Goal: Obtain resource: Download file/media

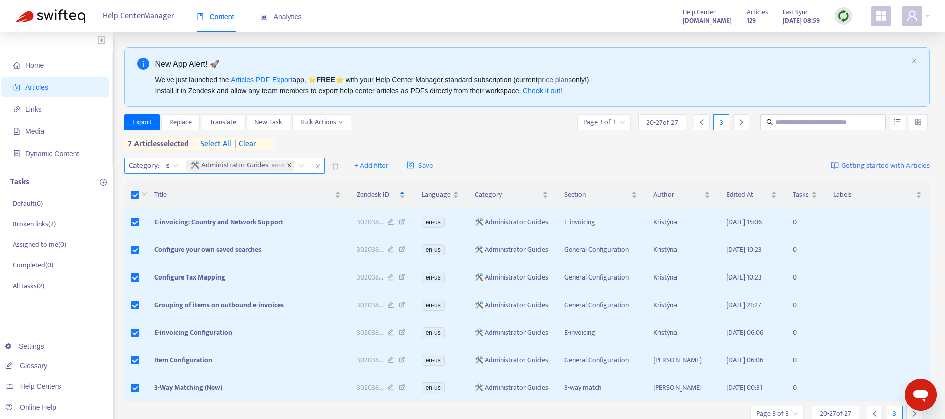
click at [290, 167] on span "close" at bounding box center [289, 166] width 5 height 6
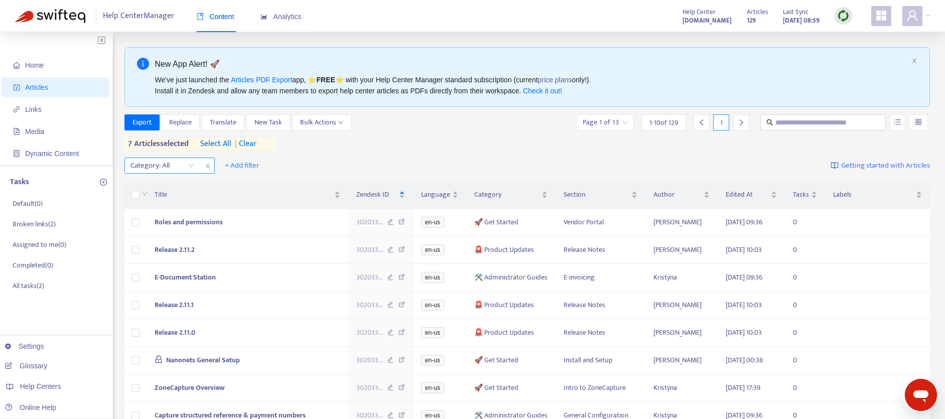
click at [255, 141] on span "| clear" at bounding box center [243, 144] width 25 height 12
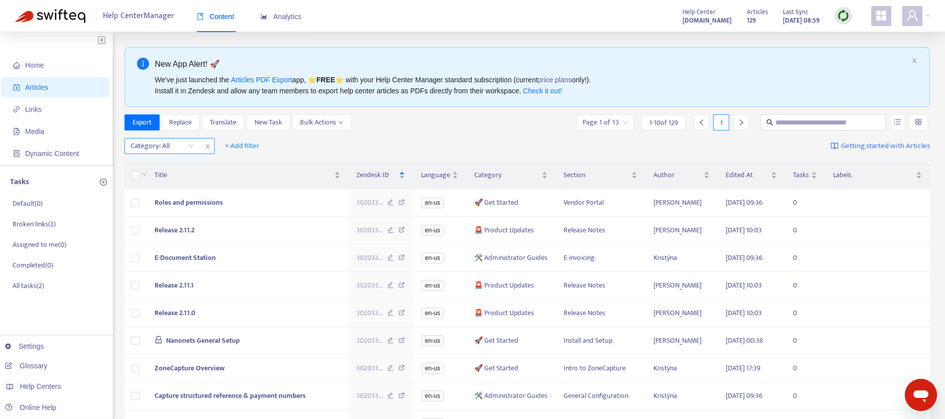
click at [191, 149] on div "Category: All" at bounding box center [162, 145] width 75 height 15
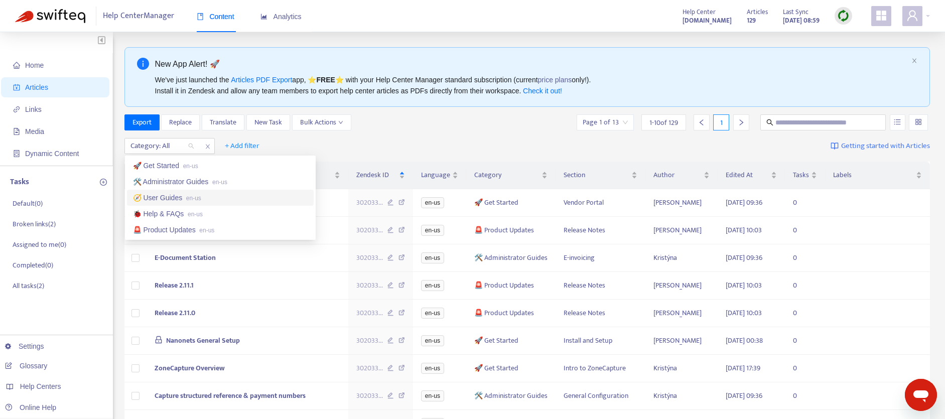
click at [175, 198] on div "🧭 User Guides en-us" at bounding box center [220, 197] width 175 height 11
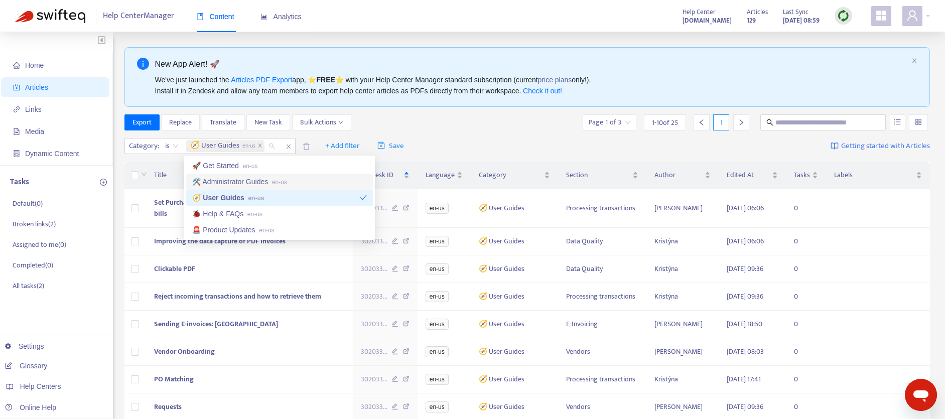
click at [482, 124] on div "Export Replace Translate New Task Bulk Actions Page 1 of 3 1 - 10 of 25 1" at bounding box center [527, 122] width 806 height 16
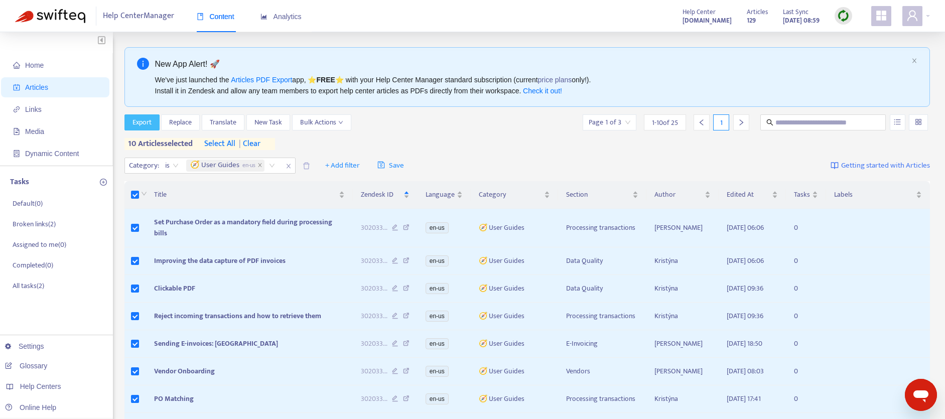
click at [153, 123] on button "Export" at bounding box center [141, 122] width 35 height 16
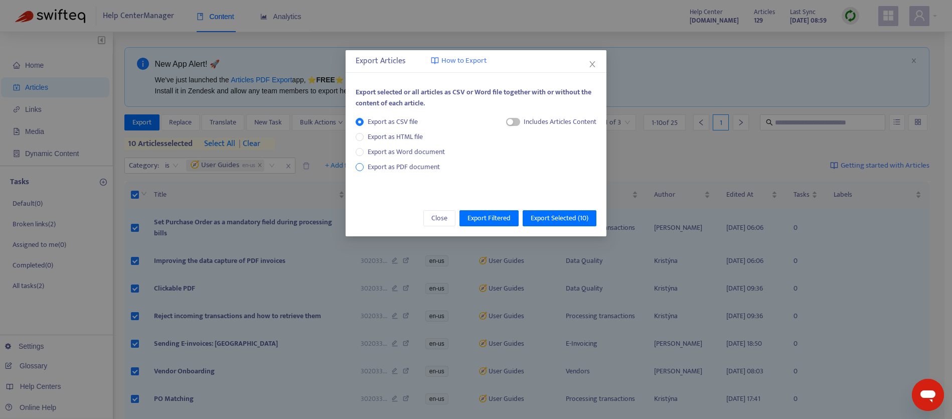
click at [382, 163] on span "Export as PDF document" at bounding box center [404, 167] width 72 height 12
click at [507, 121] on span "button" at bounding box center [504, 122] width 14 height 8
click at [547, 213] on span "Export Selected ( 10 )" at bounding box center [560, 218] width 58 height 11
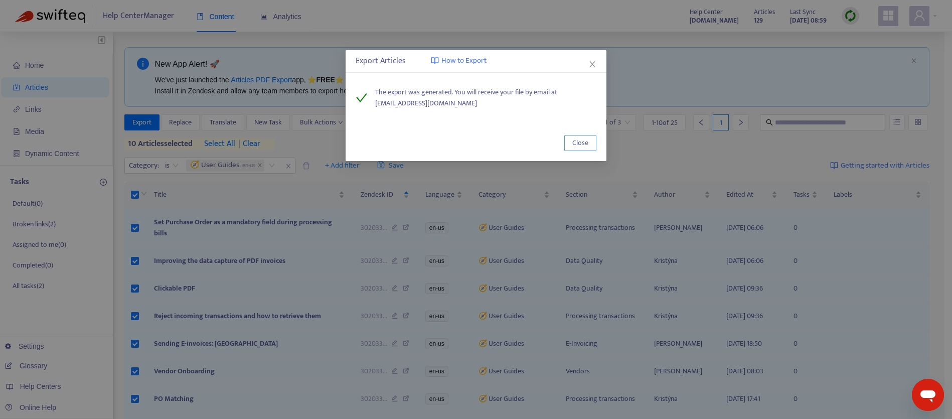
click at [578, 143] on span "Close" at bounding box center [581, 142] width 16 height 11
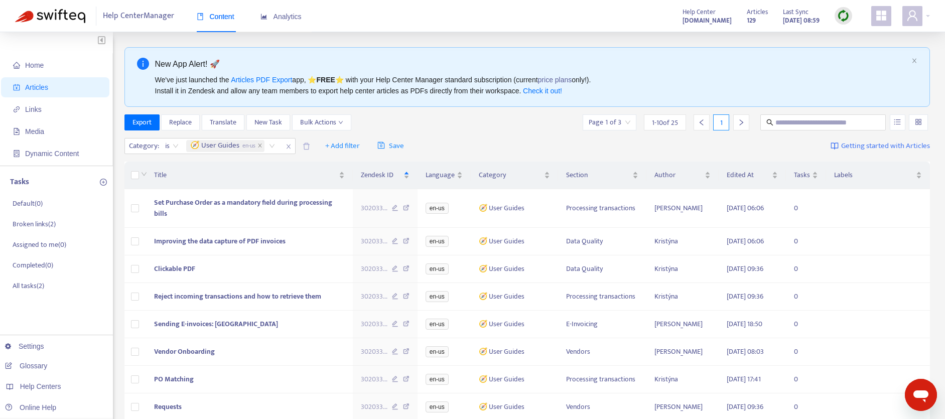
click at [741, 120] on icon "right" at bounding box center [741, 122] width 4 height 6
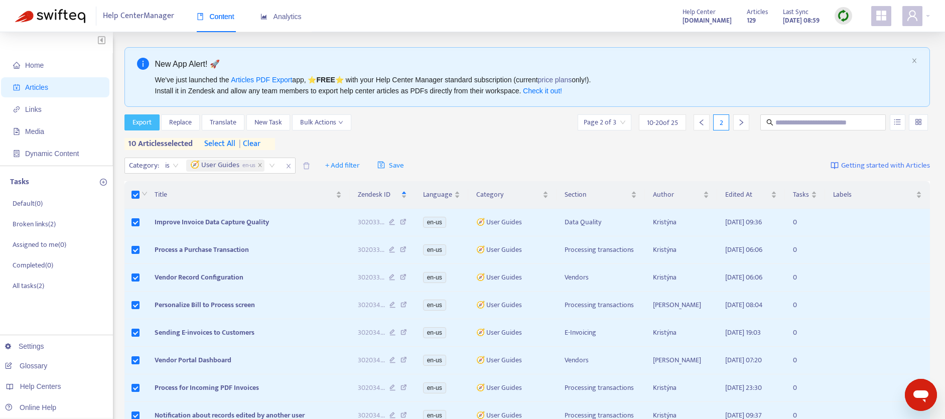
click at [141, 123] on span "Export" at bounding box center [141, 122] width 19 height 11
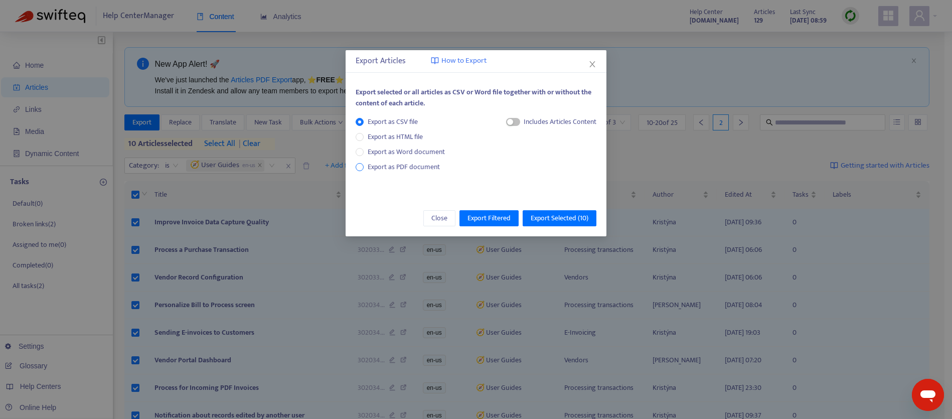
click at [418, 165] on span "Export as PDF document" at bounding box center [404, 167] width 72 height 12
click at [503, 124] on span "button" at bounding box center [504, 122] width 14 height 8
click at [572, 221] on span "Export Selected ( 10 )" at bounding box center [560, 218] width 58 height 11
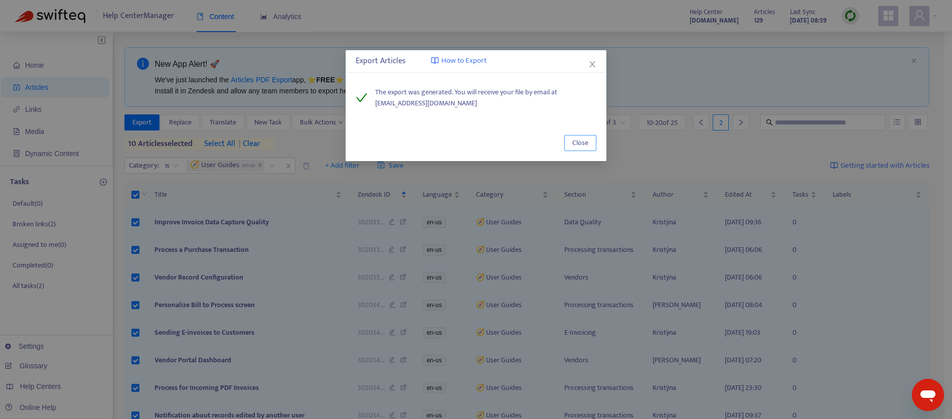
click at [575, 143] on span "Close" at bounding box center [581, 142] width 16 height 11
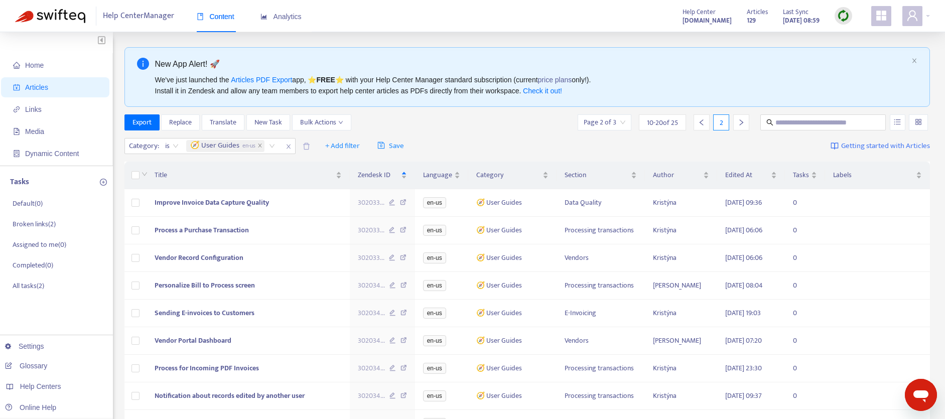
click at [744, 124] on icon "right" at bounding box center [741, 122] width 7 height 7
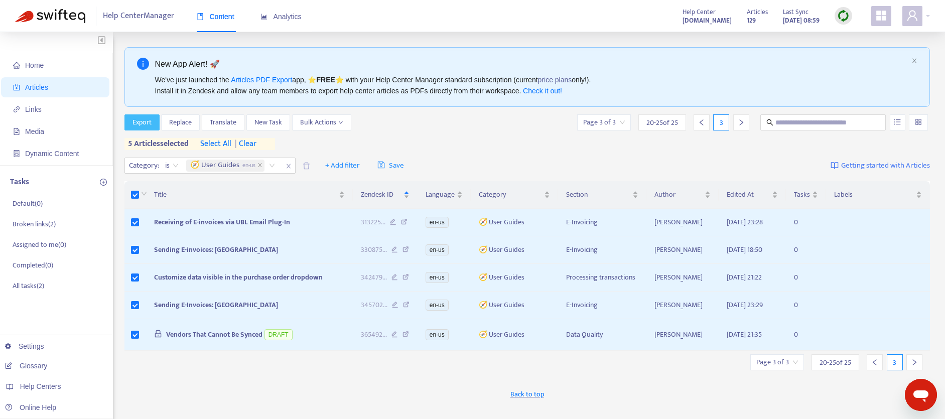
click at [144, 121] on span "Export" at bounding box center [141, 122] width 19 height 11
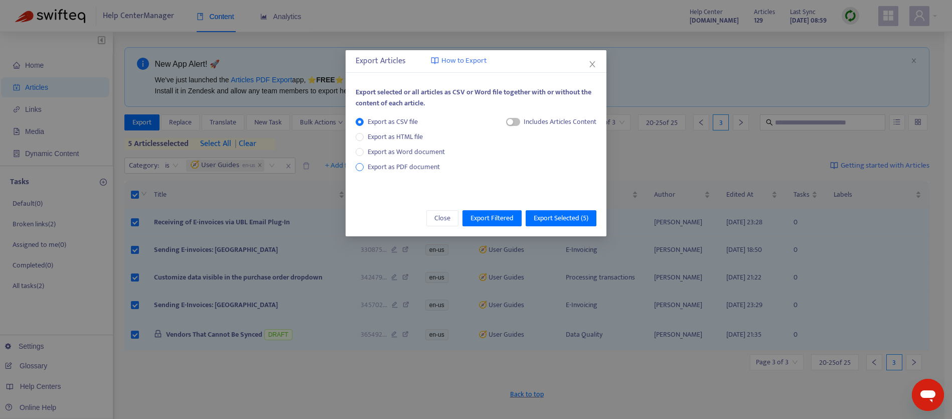
click at [385, 165] on span "Export as PDF document" at bounding box center [404, 167] width 72 height 12
click at [505, 123] on span "button" at bounding box center [504, 122] width 14 height 8
click at [555, 215] on span "Export Selected ( 5 )" at bounding box center [561, 218] width 55 height 11
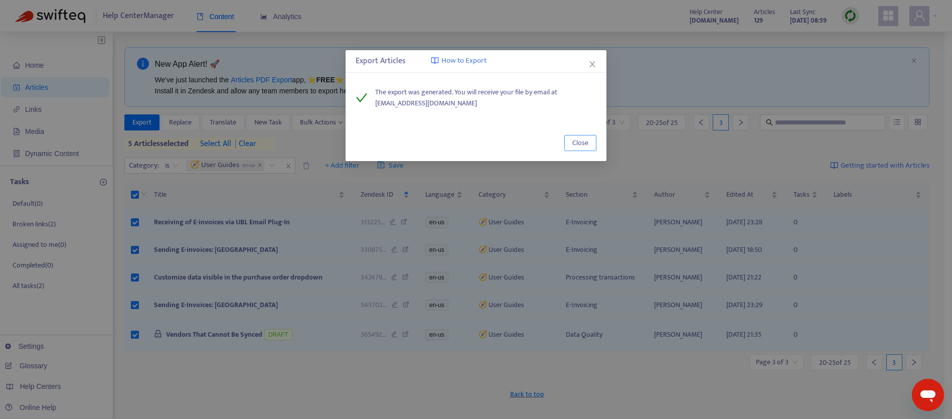
click at [590, 137] on button "Close" at bounding box center [581, 143] width 32 height 16
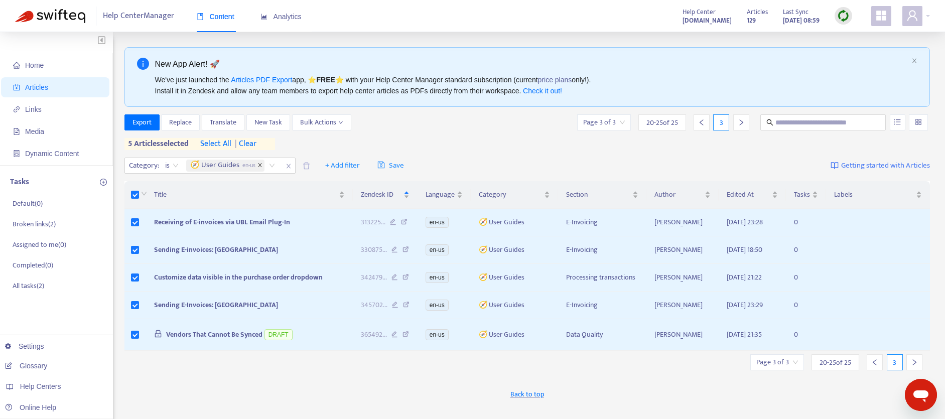
click at [262, 165] on icon "close" at bounding box center [259, 165] width 5 height 5
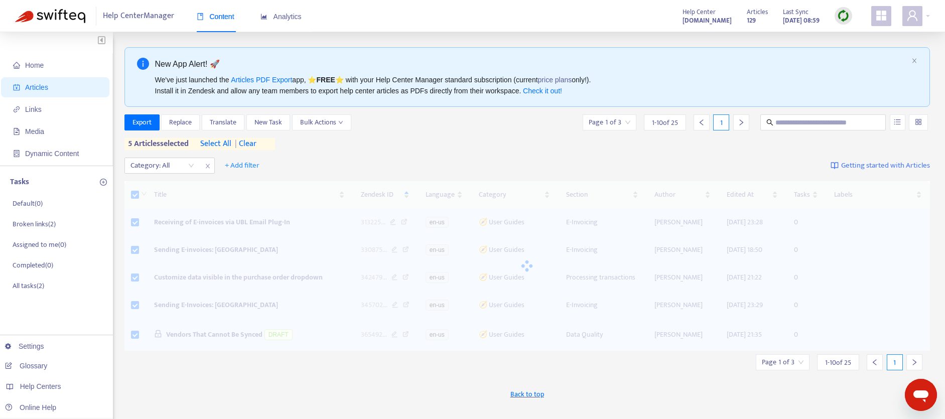
click at [253, 145] on span "| clear" at bounding box center [243, 144] width 25 height 12
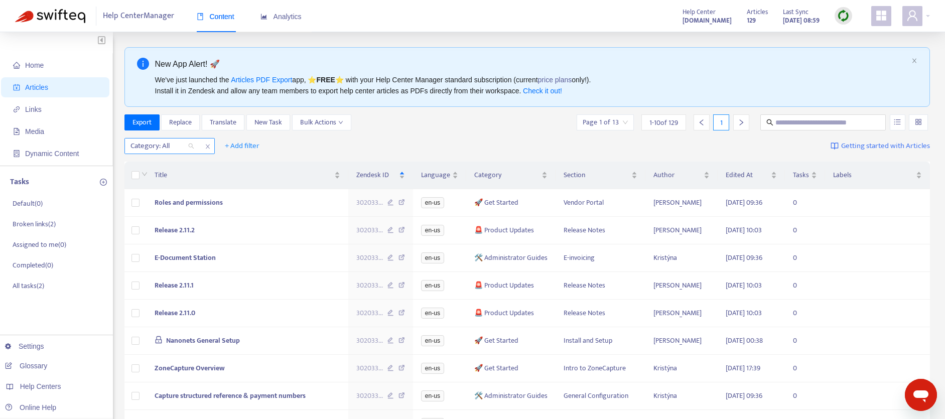
click at [194, 146] on div "Category: All" at bounding box center [162, 145] width 75 height 15
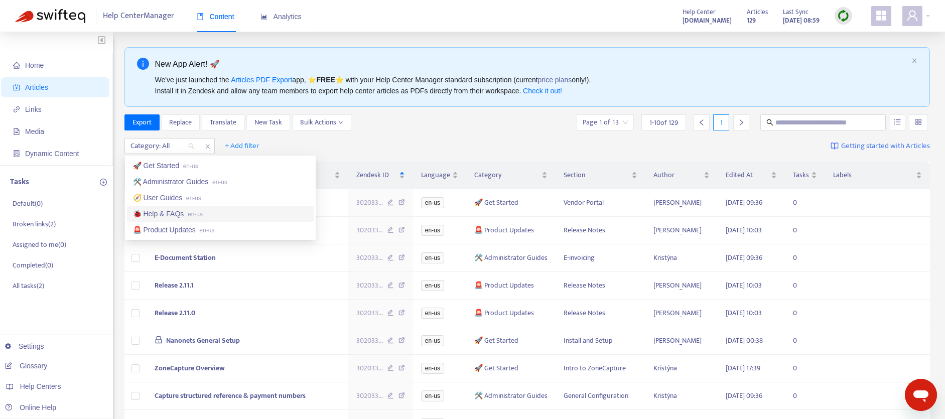
click at [174, 213] on div "🐞 Help & FAQs en-us" at bounding box center [220, 213] width 175 height 11
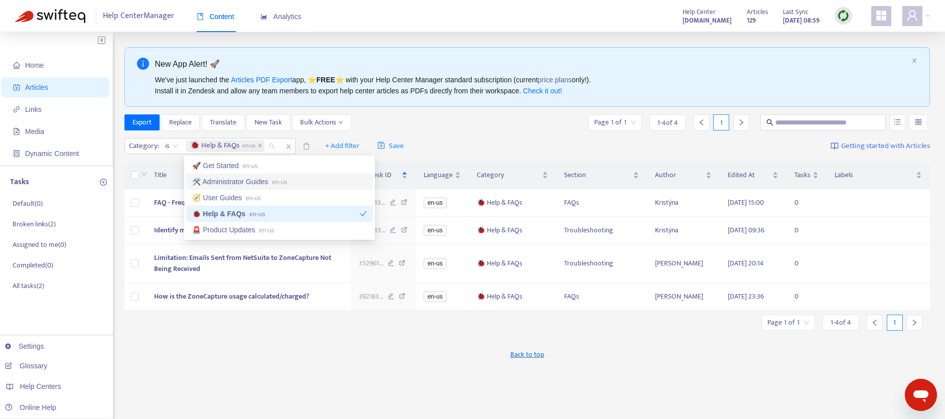
click at [498, 126] on div "Export Replace Translate New Task Bulk Actions Page 1 of 1 1 - 4 of 4 1" at bounding box center [527, 122] width 806 height 16
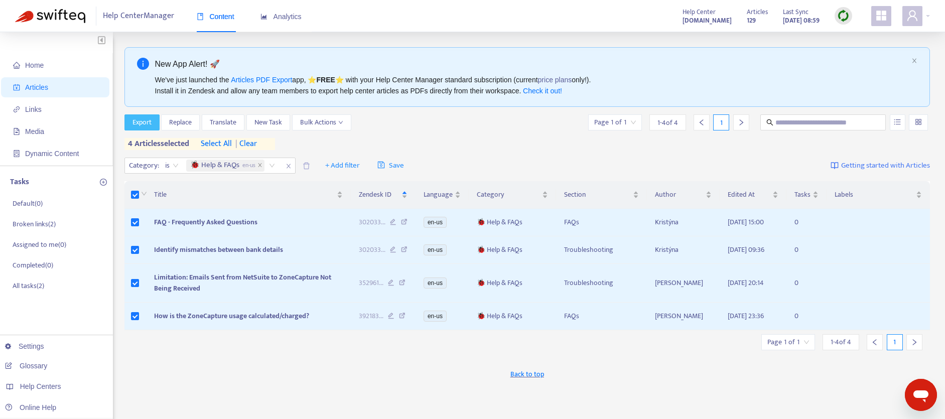
click at [135, 121] on span "Export" at bounding box center [141, 122] width 19 height 11
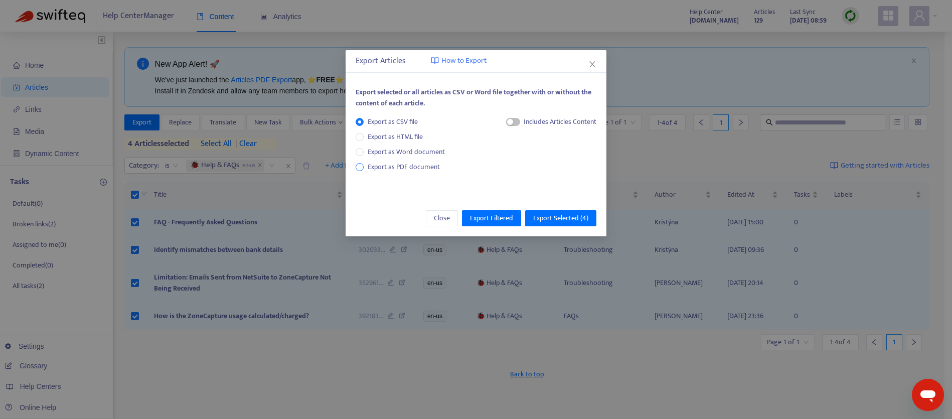
click at [394, 165] on span "Export as PDF document" at bounding box center [404, 167] width 72 height 12
click at [501, 125] on span "button" at bounding box center [504, 122] width 14 height 8
click at [569, 214] on span "Export Selected ( 4 )" at bounding box center [560, 218] width 55 height 11
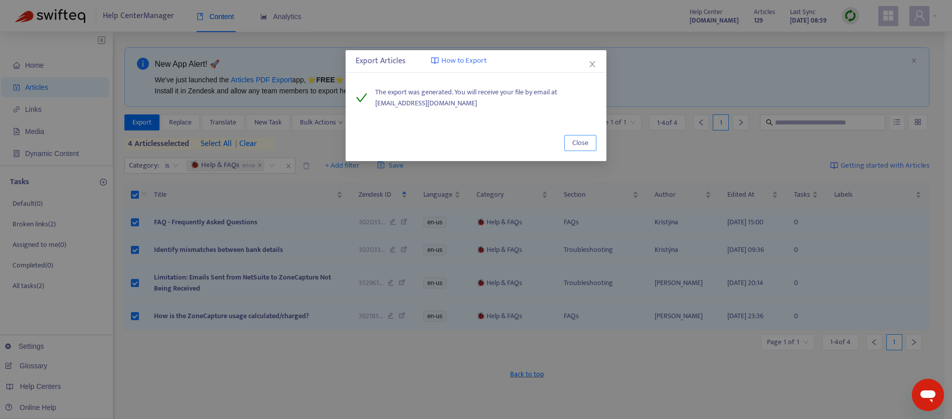
click at [586, 142] on span "Close" at bounding box center [581, 142] width 16 height 11
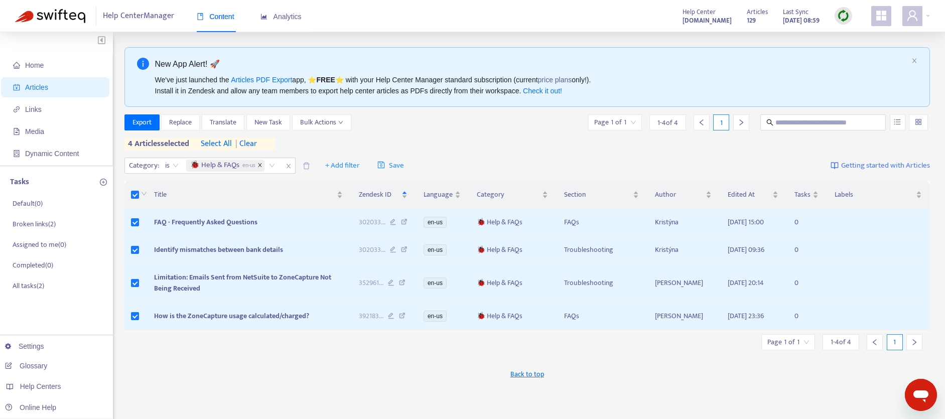
click at [261, 164] on icon "close" at bounding box center [260, 166] width 4 height 4
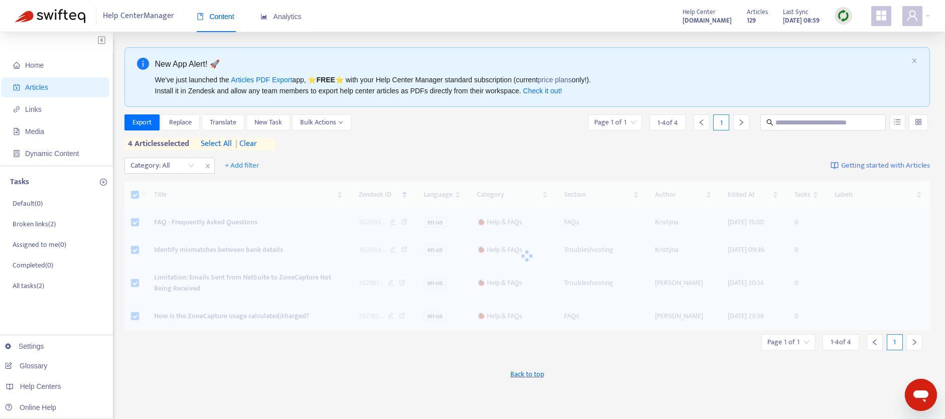
click at [255, 147] on span "| clear" at bounding box center [244, 144] width 25 height 12
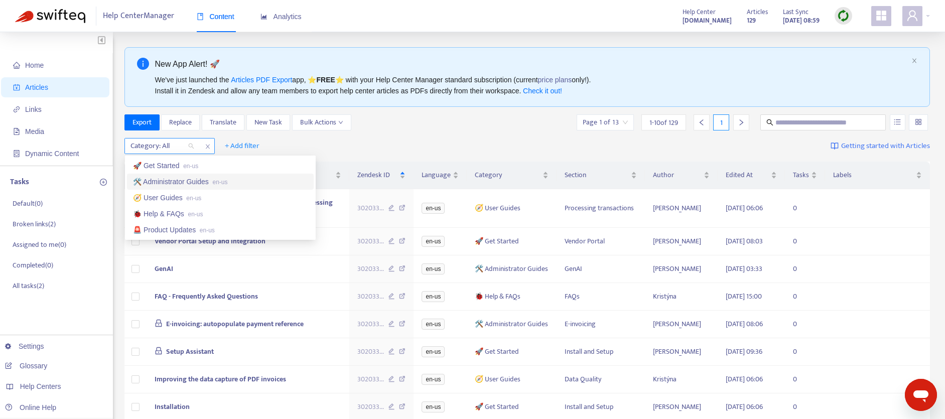
click at [191, 149] on div "Category: All" at bounding box center [162, 145] width 75 height 15
click at [172, 228] on div "🚨 Product Updates en-us" at bounding box center [220, 229] width 175 height 11
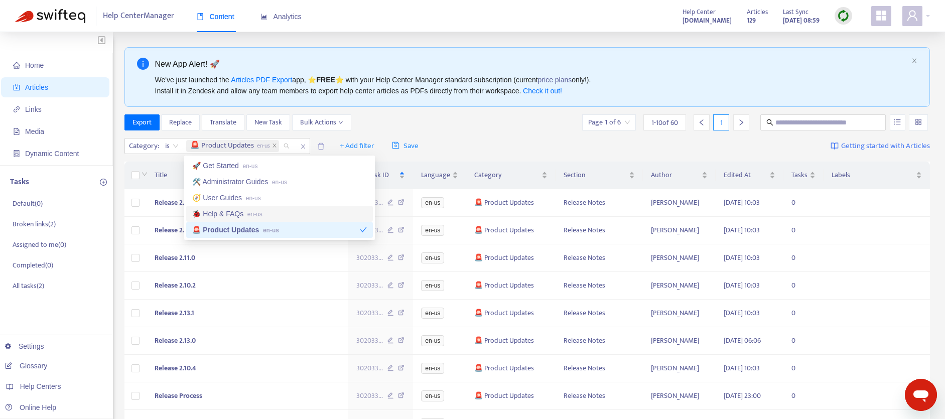
click at [479, 122] on div "Export Replace Translate New Task Bulk Actions Page 1 of 6 1 - 10 of 60 1" at bounding box center [527, 122] width 806 height 16
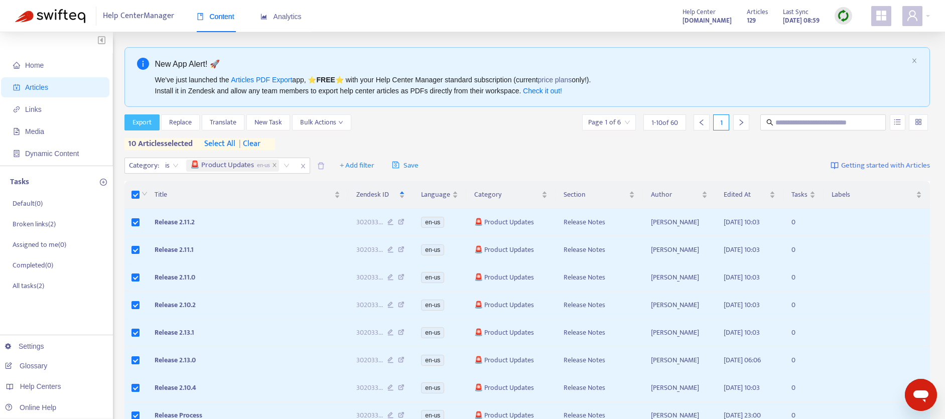
click at [145, 121] on span "Export" at bounding box center [141, 122] width 19 height 11
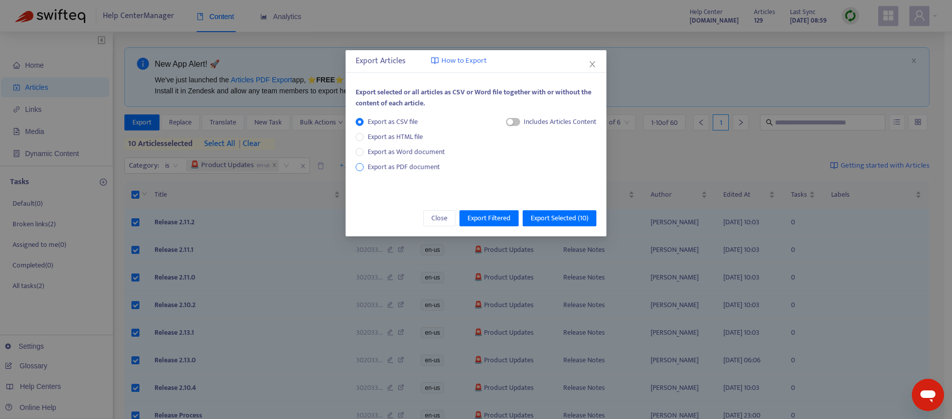
click at [385, 164] on span "Export as PDF document" at bounding box center [404, 167] width 72 height 12
click at [505, 123] on span "button" at bounding box center [504, 122] width 14 height 8
click at [556, 216] on span "Export Selected ( 10 )" at bounding box center [560, 218] width 58 height 11
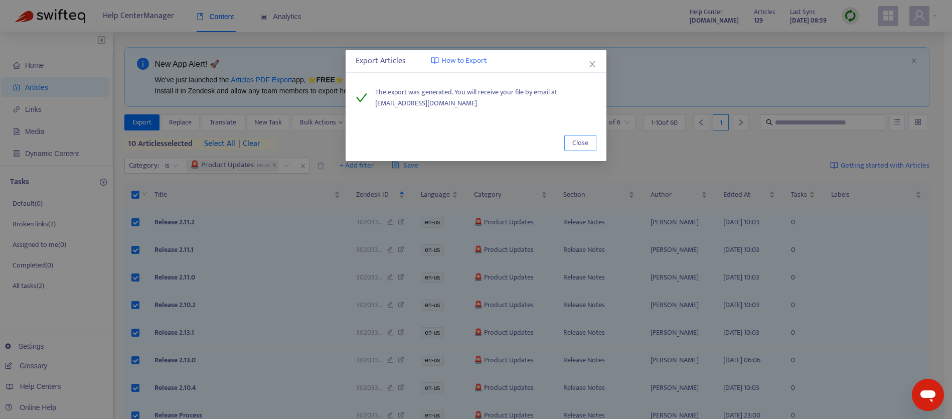
click at [572, 139] on button "Close" at bounding box center [581, 143] width 32 height 16
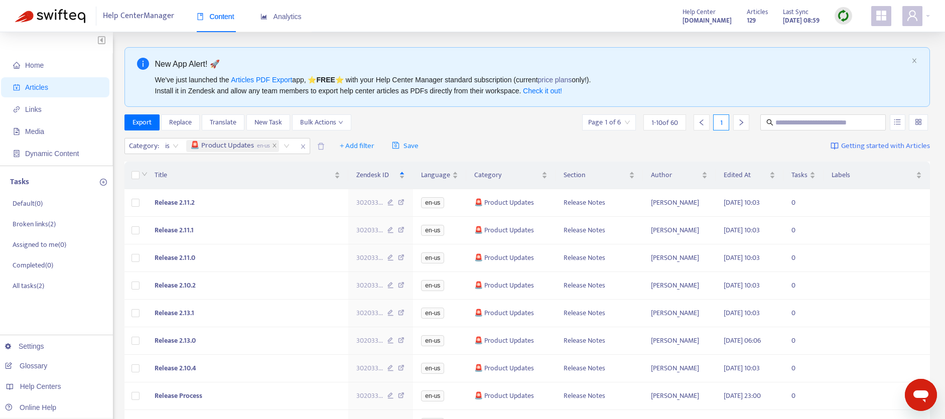
click at [736, 124] on div at bounding box center [741, 122] width 16 height 16
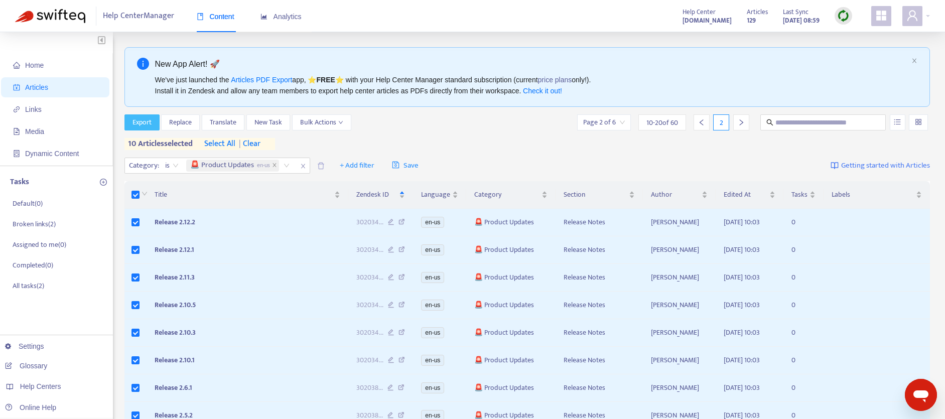
click at [144, 118] on span "Export" at bounding box center [141, 122] width 19 height 11
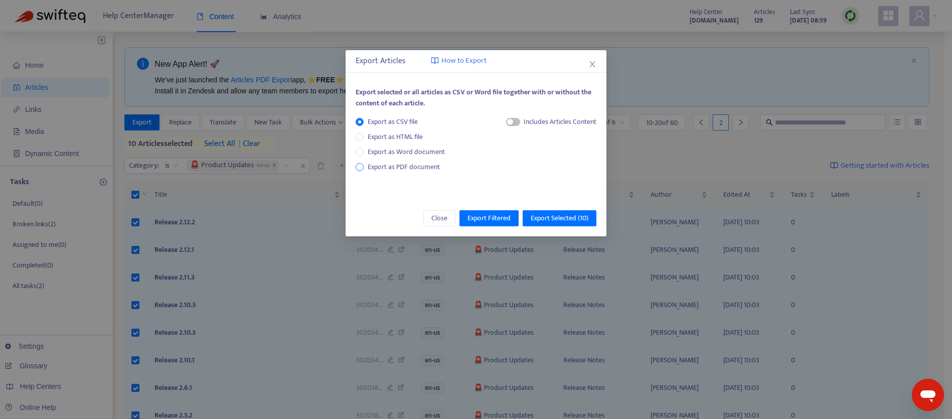
click at [373, 167] on span "Export as PDF document" at bounding box center [404, 167] width 72 height 12
click at [507, 122] on span "button" at bounding box center [504, 122] width 14 height 8
click at [559, 218] on span "Export Selected ( 10 )" at bounding box center [560, 218] width 58 height 11
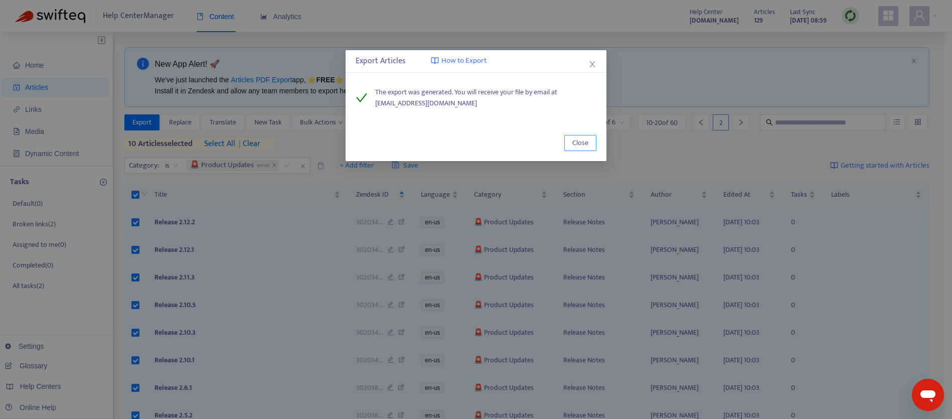
click at [573, 142] on span "Close" at bounding box center [581, 142] width 16 height 11
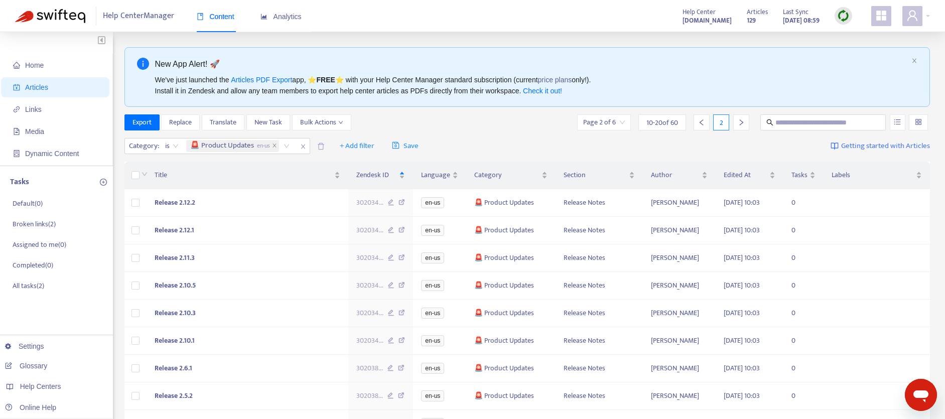
click at [745, 126] on div at bounding box center [741, 122] width 16 height 16
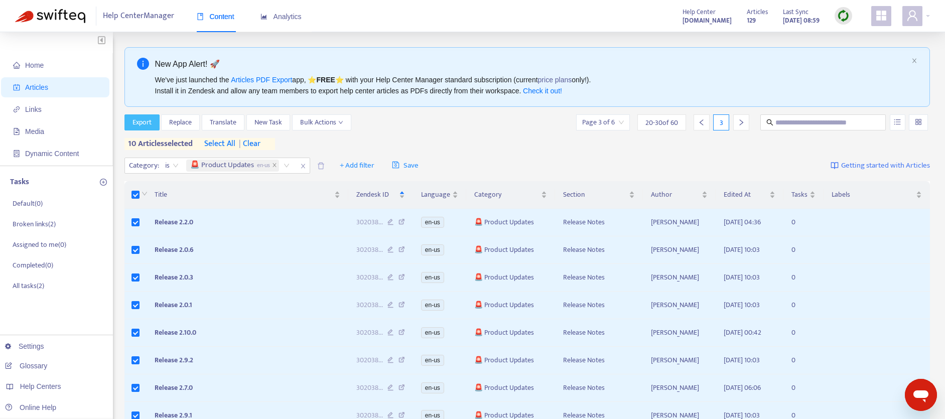
click at [134, 123] on span "Export" at bounding box center [141, 122] width 19 height 11
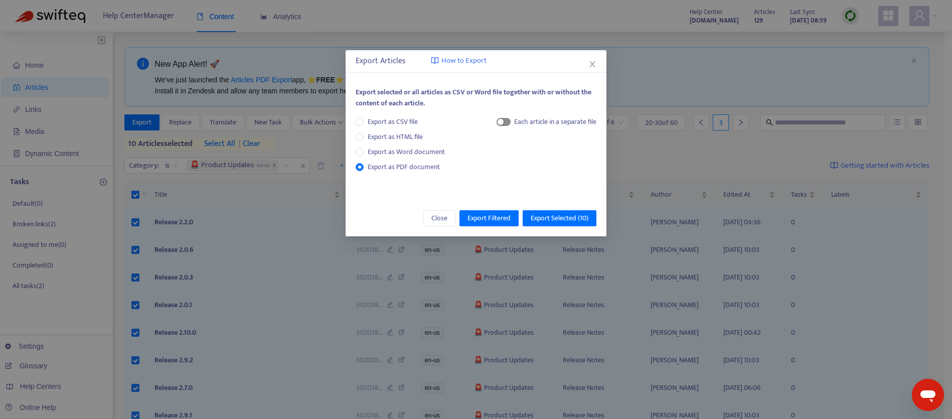
click at [504, 123] on span "button" at bounding box center [504, 122] width 14 height 8
click at [582, 222] on span "Export Selected ( 10 )" at bounding box center [560, 218] width 58 height 11
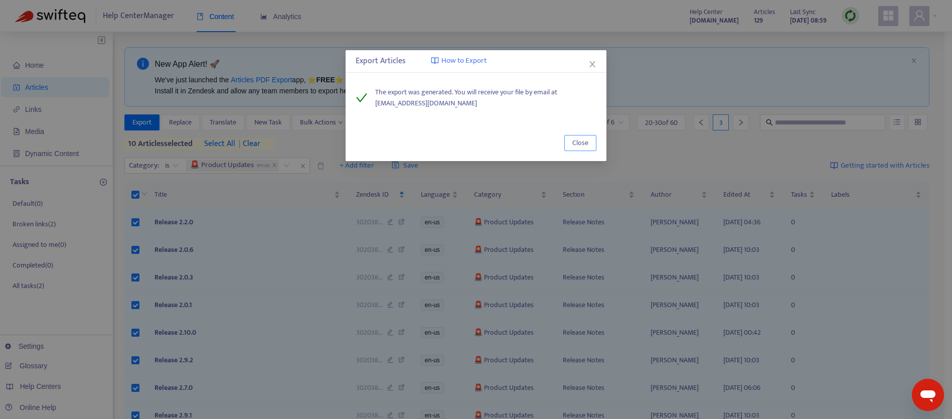
click at [579, 148] on span "Close" at bounding box center [581, 142] width 16 height 11
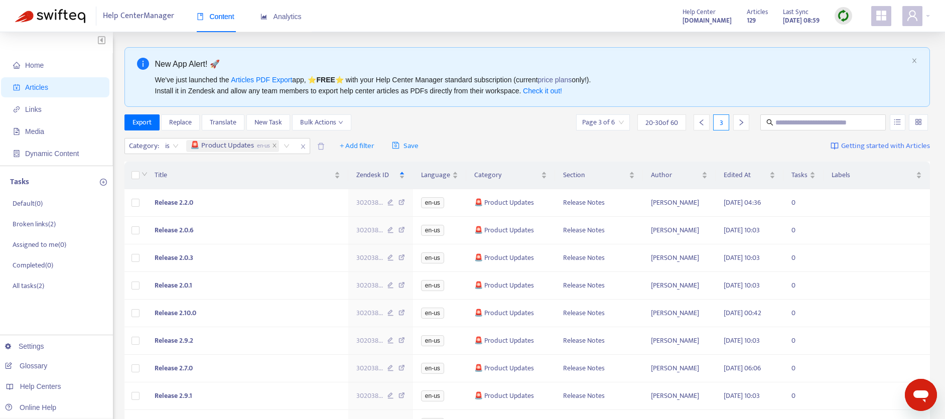
click at [742, 119] on icon "right" at bounding box center [741, 122] width 7 height 7
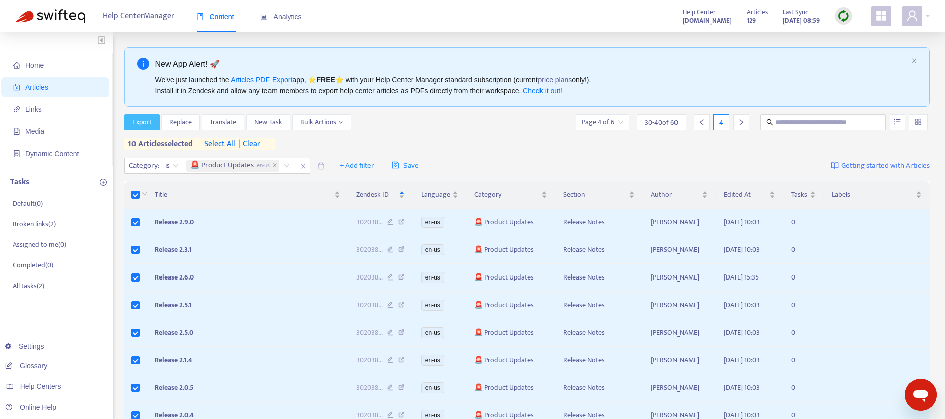
click at [144, 124] on span "Export" at bounding box center [141, 122] width 19 height 11
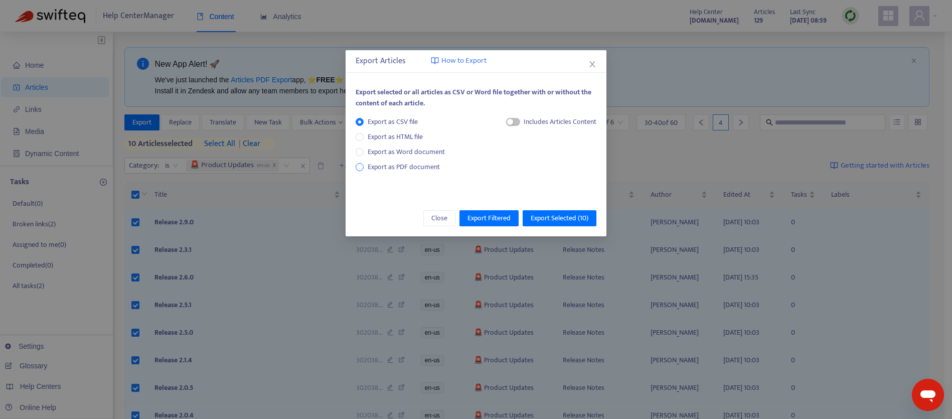
click at [420, 167] on span "Export as PDF document" at bounding box center [404, 167] width 72 height 12
click at [506, 121] on span "button" at bounding box center [504, 122] width 14 height 8
click at [558, 220] on span "Export Selected ( 10 )" at bounding box center [560, 218] width 58 height 11
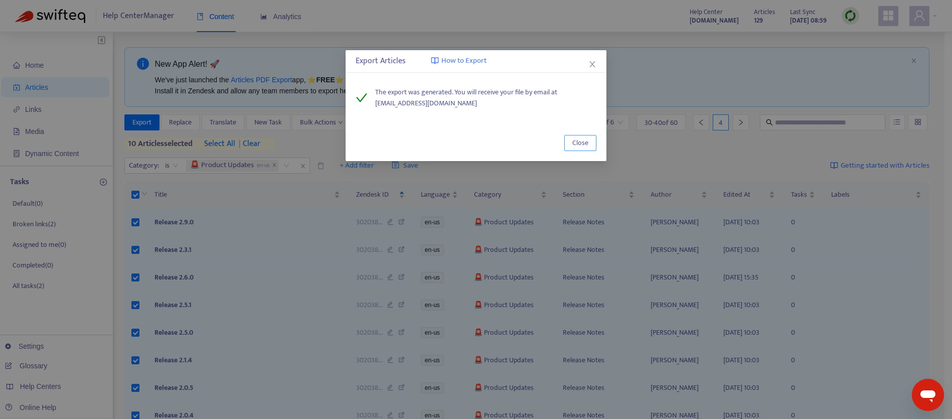
click at [581, 141] on span "Close" at bounding box center [581, 142] width 16 height 11
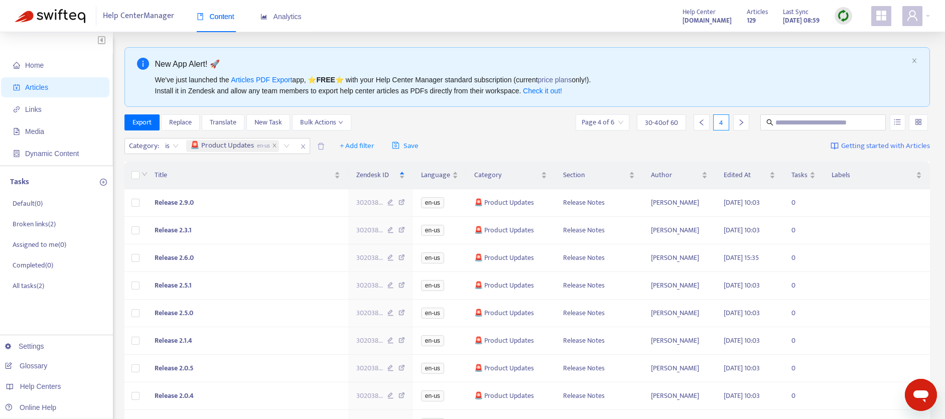
click at [743, 123] on icon "right" at bounding box center [741, 122] width 7 height 7
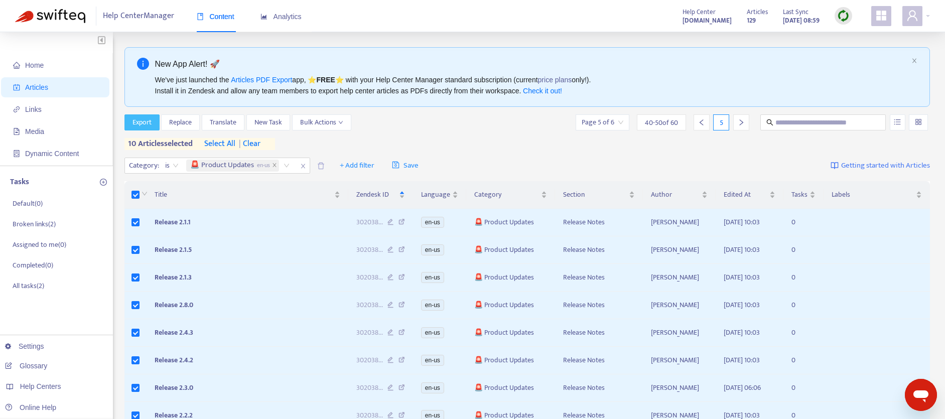
click at [145, 127] on span "Export" at bounding box center [141, 122] width 19 height 11
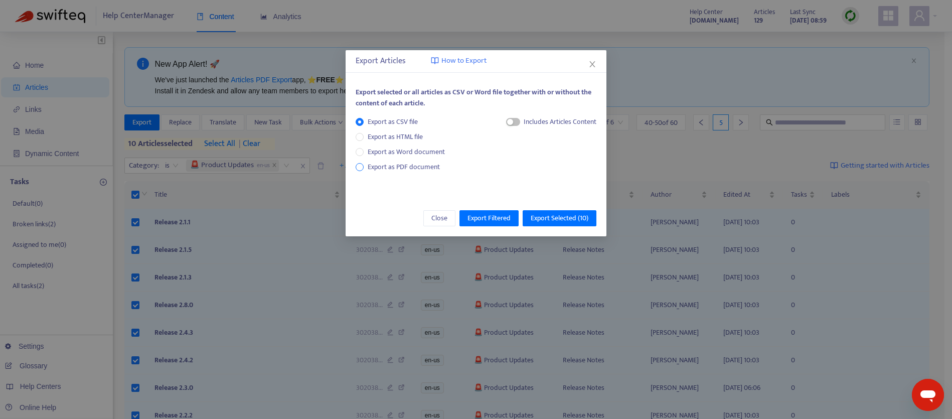
click at [413, 169] on span "Export as PDF document" at bounding box center [404, 167] width 72 height 12
click at [503, 123] on span "button" at bounding box center [504, 122] width 14 height 8
click at [570, 220] on span "Export Selected ( 10 )" at bounding box center [560, 218] width 58 height 11
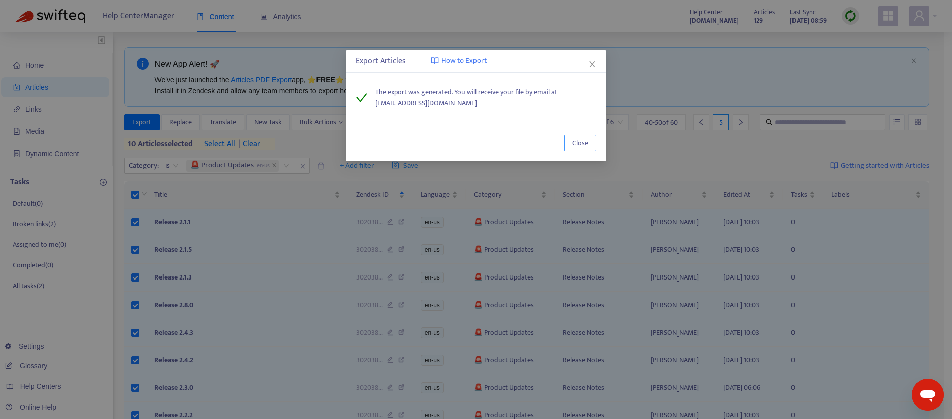
click at [585, 142] on span "Close" at bounding box center [581, 142] width 16 height 11
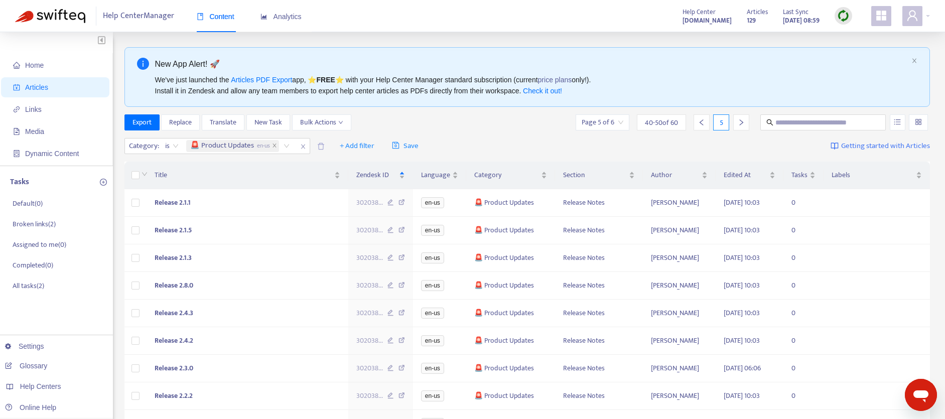
click at [743, 121] on icon "right" at bounding box center [741, 122] width 7 height 7
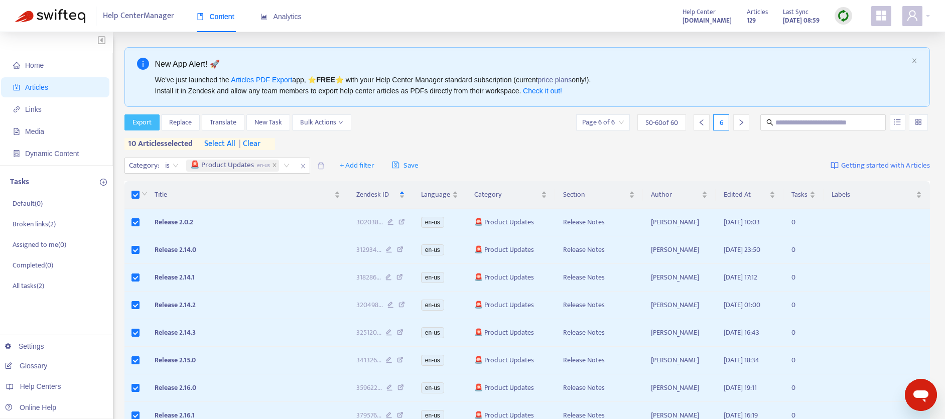
click at [144, 117] on span "Export" at bounding box center [141, 122] width 19 height 11
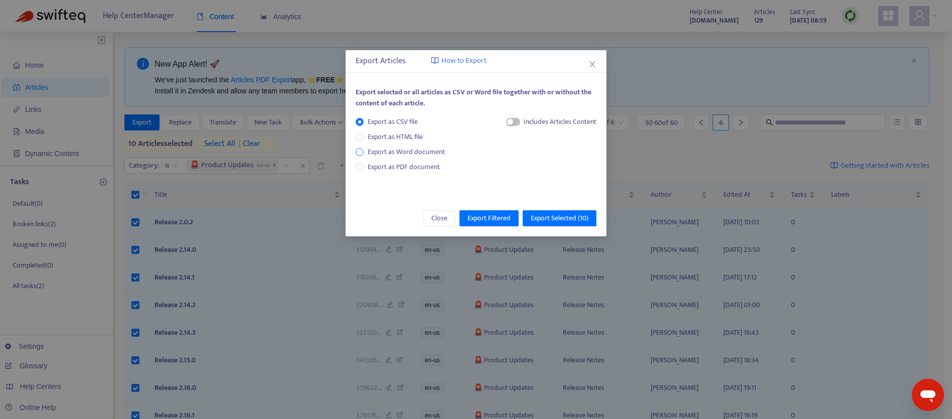
click at [426, 152] on span "Export as Word document" at bounding box center [406, 152] width 85 height 11
click at [418, 162] on span "Export as PDF document" at bounding box center [404, 167] width 72 height 12
click at [503, 118] on span "button" at bounding box center [504, 122] width 14 height 8
click at [548, 218] on span "Export Selected ( 10 )" at bounding box center [560, 218] width 58 height 11
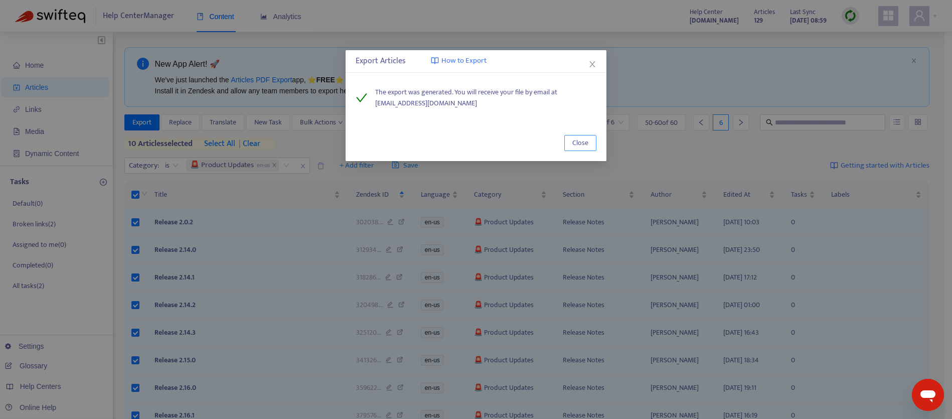
click at [577, 142] on span "Close" at bounding box center [581, 142] width 16 height 11
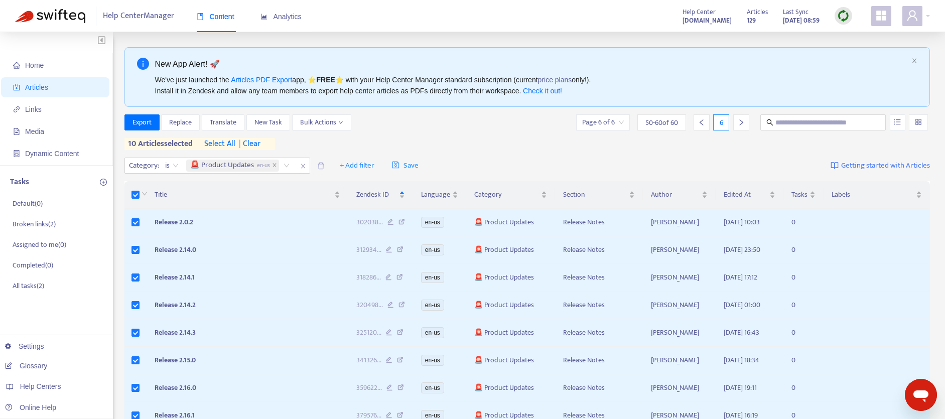
click at [257, 146] on span "| clear" at bounding box center [247, 144] width 25 height 12
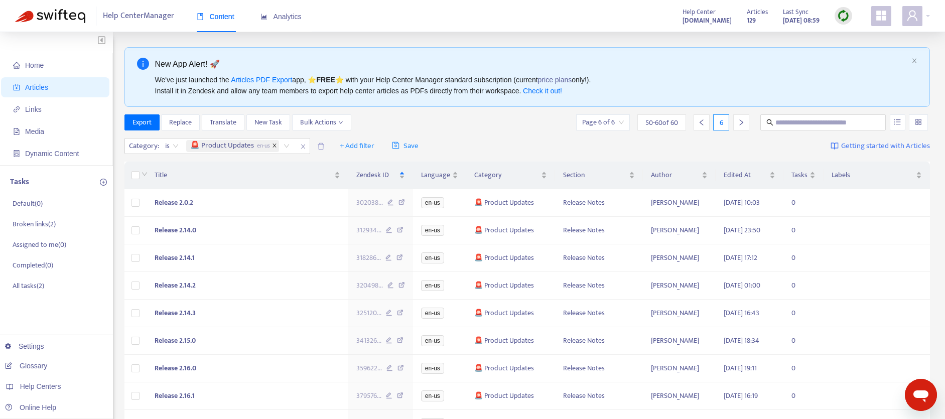
click at [274, 147] on icon "close" at bounding box center [274, 145] width 5 height 5
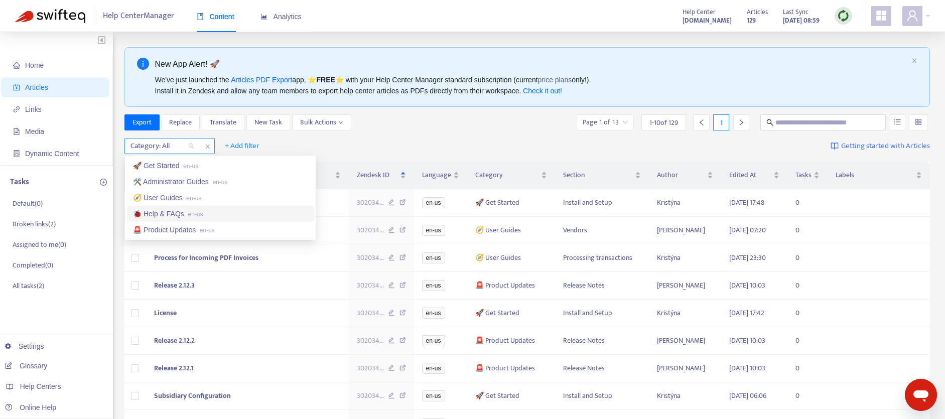
click at [188, 148] on div "Category: All" at bounding box center [162, 145] width 75 height 15
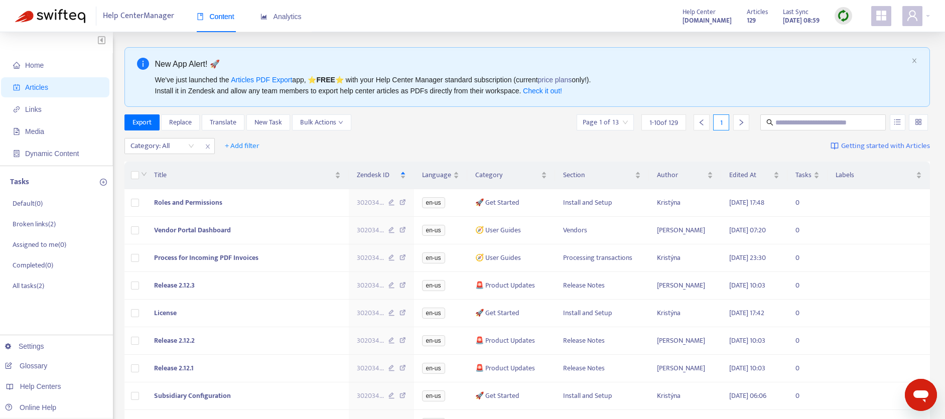
click at [422, 131] on div "Export Replace Translate New Task Bulk Actions Page 1 of 13 1 - 10 of 129 1" at bounding box center [527, 124] width 806 height 20
click at [917, 15] on icon "user" at bounding box center [912, 16] width 12 height 12
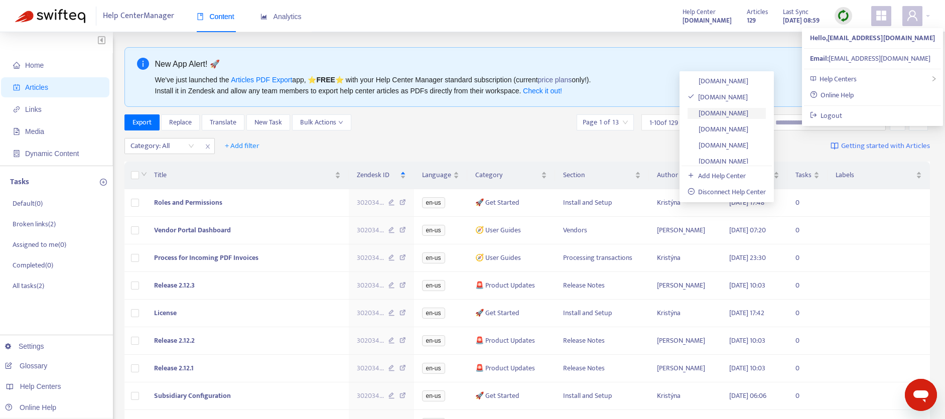
click at [718, 109] on link "[DOMAIN_NAME]" at bounding box center [717, 113] width 61 height 12
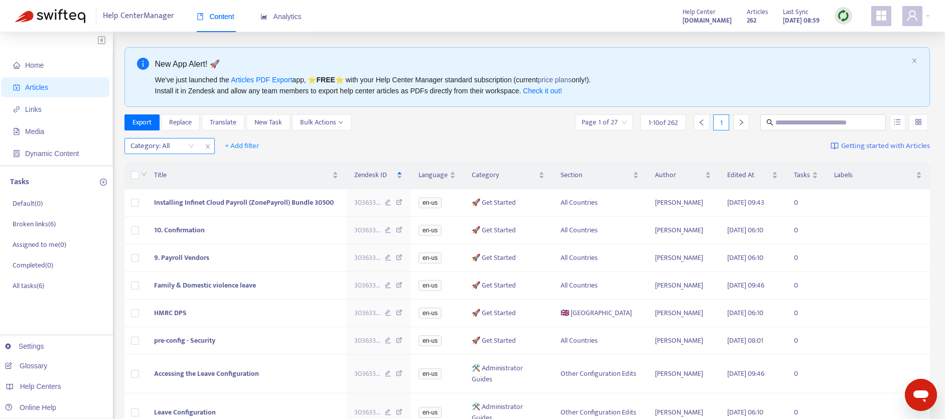
click at [208, 148] on icon "close" at bounding box center [208, 147] width 6 height 6
click at [160, 149] on span "+ Add filter" at bounding box center [151, 146] width 35 height 12
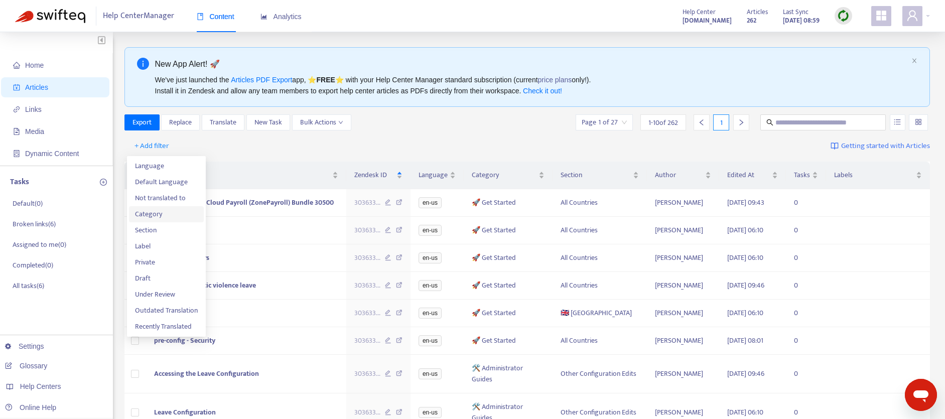
click at [159, 217] on span "Category" at bounding box center [166, 214] width 63 height 11
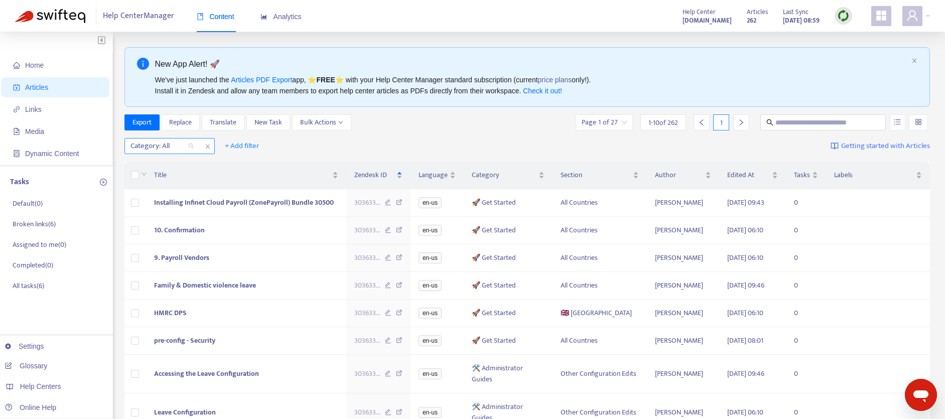
click at [193, 148] on div "Category: All" at bounding box center [162, 145] width 75 height 15
click at [173, 162] on div "🚀 Get Started en-us" at bounding box center [220, 165] width 175 height 11
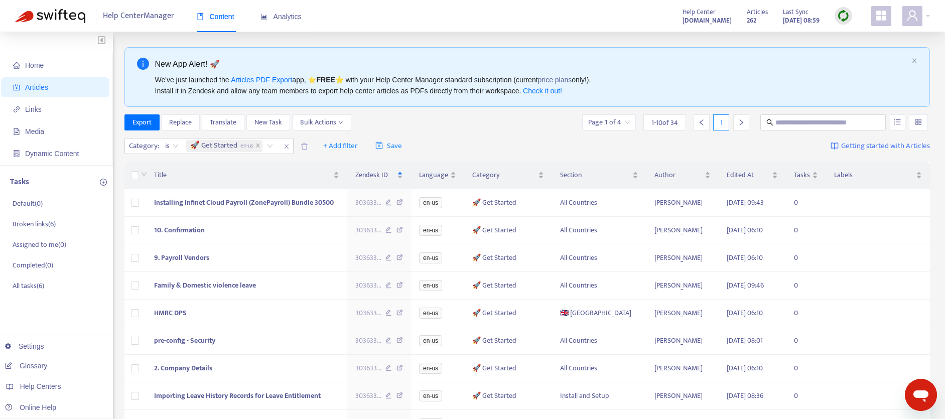
click at [478, 132] on div "Export Replace Translate New Task Bulk Actions Page 1 of 4 1 - 10 of 34 1" at bounding box center [527, 124] width 806 height 20
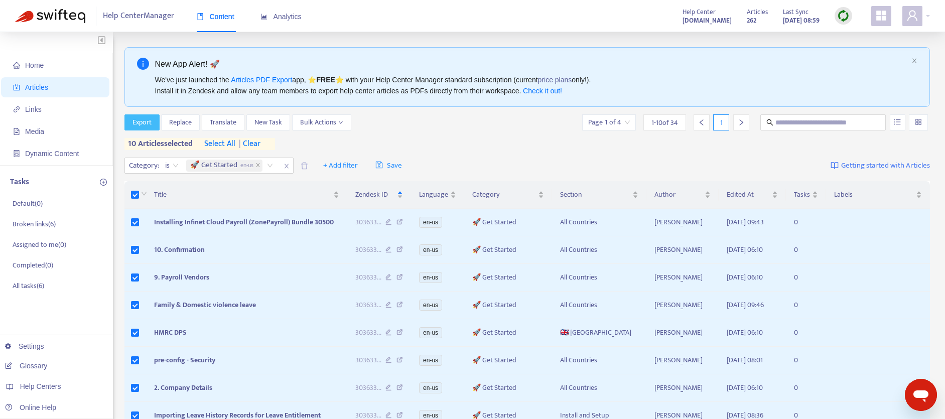
click at [146, 115] on button "Export" at bounding box center [141, 122] width 35 height 16
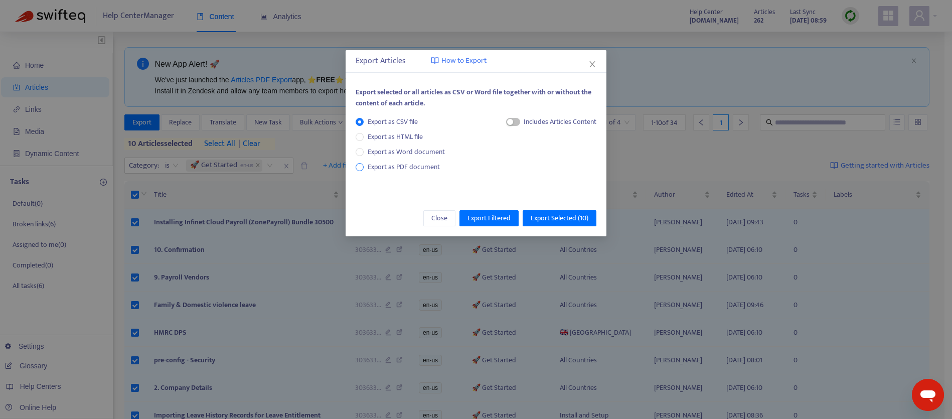
click at [403, 165] on span "Export as PDF document" at bounding box center [404, 167] width 72 height 12
click at [501, 122] on div "button" at bounding box center [501, 122] width 6 height 6
click at [568, 219] on span "Export Selected ( 10 )" at bounding box center [560, 218] width 58 height 11
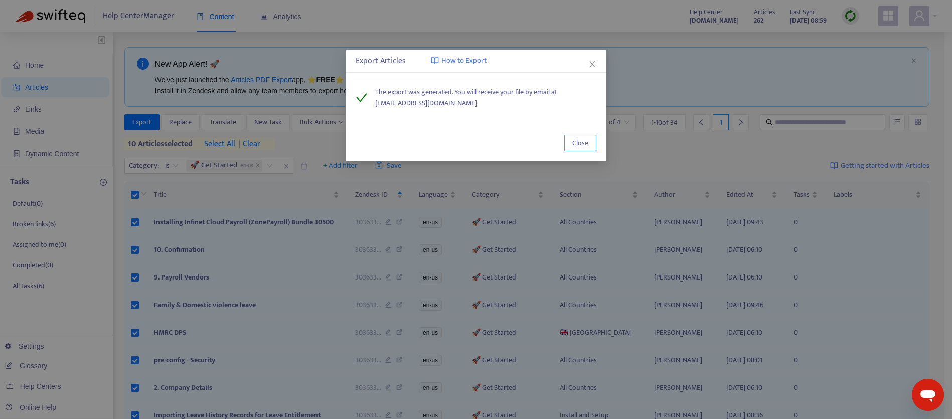
click at [571, 139] on button "Close" at bounding box center [581, 143] width 32 height 16
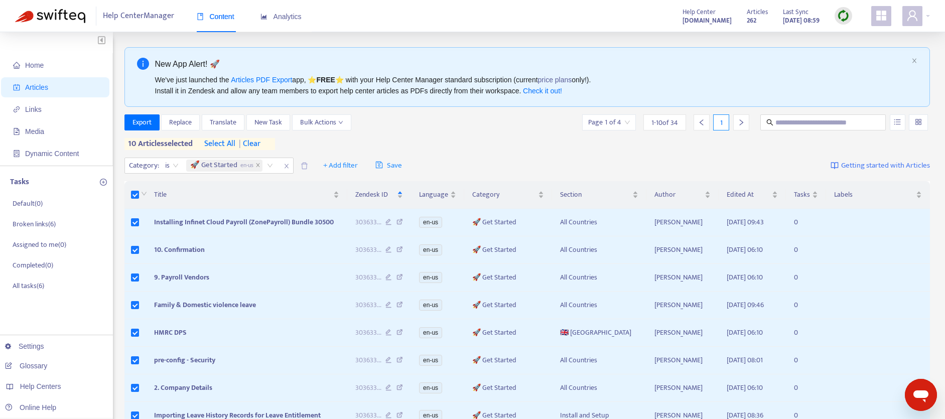
click at [139, 196] on div at bounding box center [143, 194] width 8 height 11
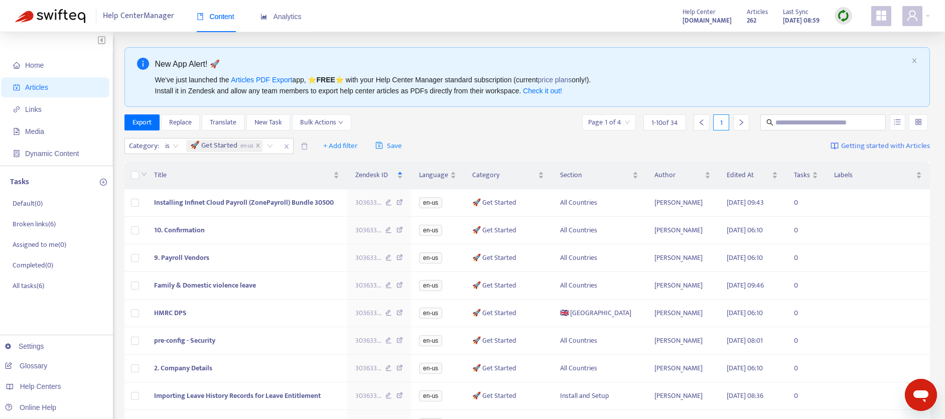
click at [741, 122] on icon "right" at bounding box center [741, 122] width 7 height 7
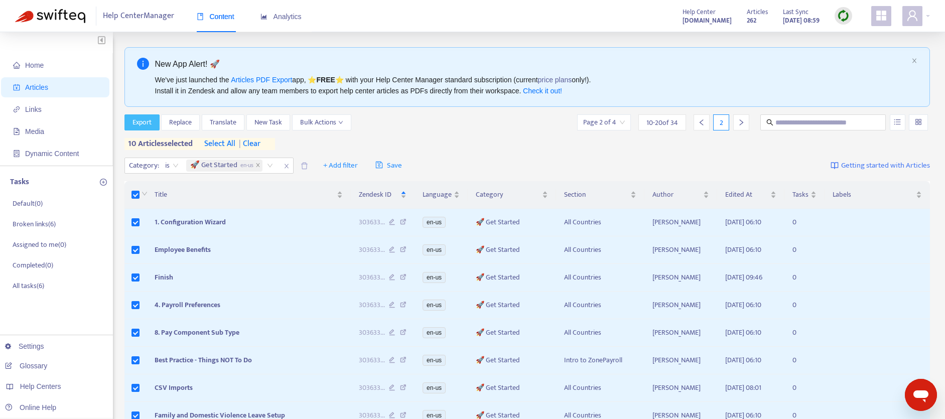
click at [149, 126] on button "Export" at bounding box center [141, 122] width 35 height 16
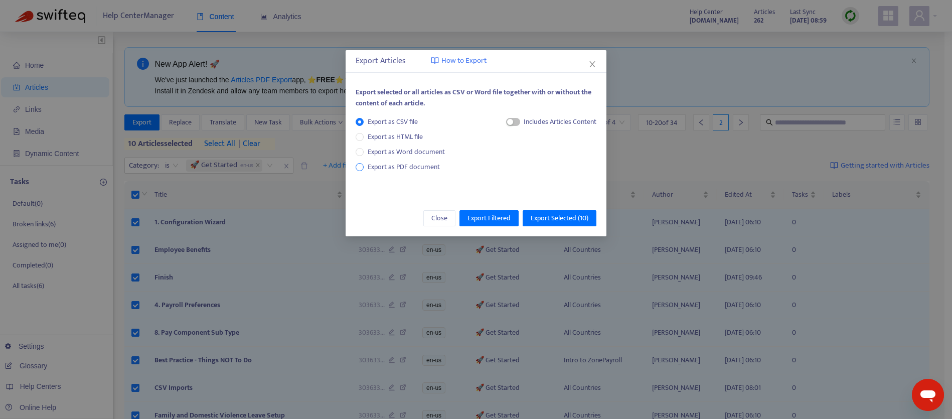
click at [370, 166] on span "Export as PDF document" at bounding box center [404, 167] width 72 height 12
click at [505, 125] on div "Each article in a separate file" at bounding box center [547, 123] width 100 height 15
click at [506, 121] on span "button" at bounding box center [504, 122] width 14 height 8
click at [542, 221] on span "Export Selected ( 10 )" at bounding box center [560, 218] width 58 height 11
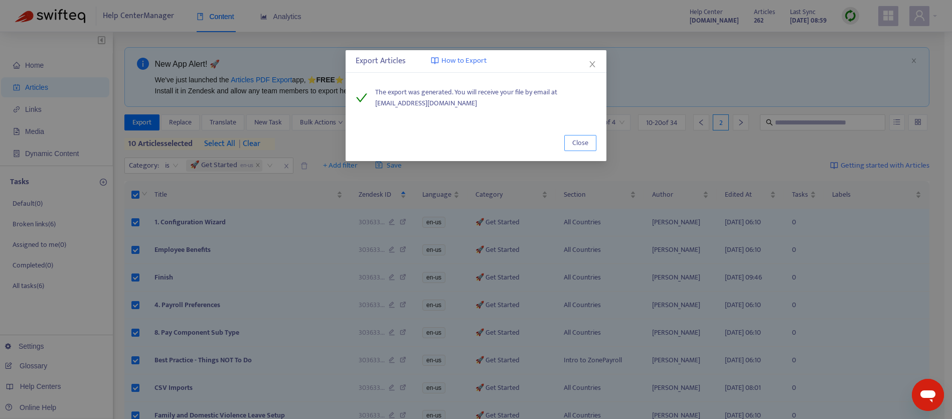
click at [577, 145] on span "Close" at bounding box center [581, 142] width 16 height 11
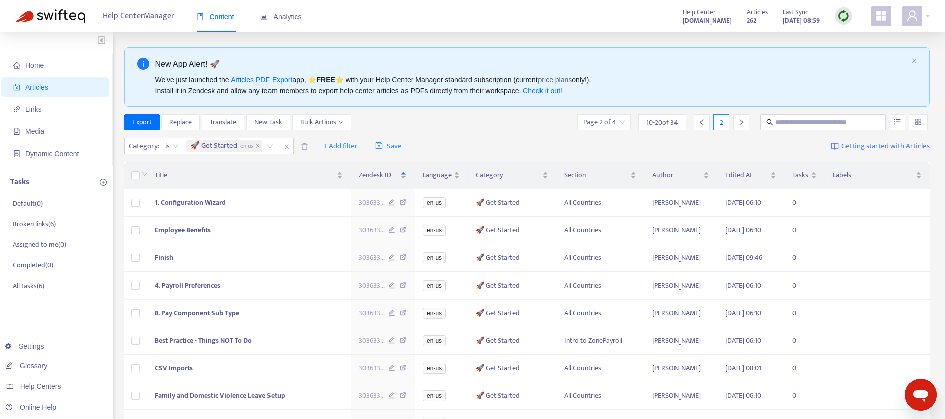
click at [744, 123] on icon "right" at bounding box center [741, 122] width 7 height 7
click at [134, 123] on span "Export" at bounding box center [141, 122] width 19 height 11
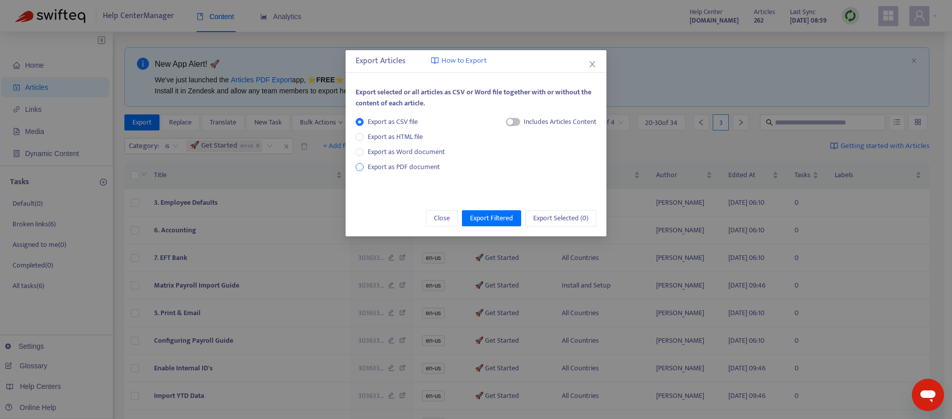
click at [382, 169] on span "Export as PDF document" at bounding box center [404, 167] width 72 height 12
click at [504, 119] on span "button" at bounding box center [504, 122] width 14 height 8
click at [499, 170] on div "Each article in a separate file" at bounding box center [547, 150] width 100 height 68
click at [504, 122] on div "button" at bounding box center [507, 122] width 6 height 6
click at [501, 122] on div "button" at bounding box center [501, 122] width 6 height 6
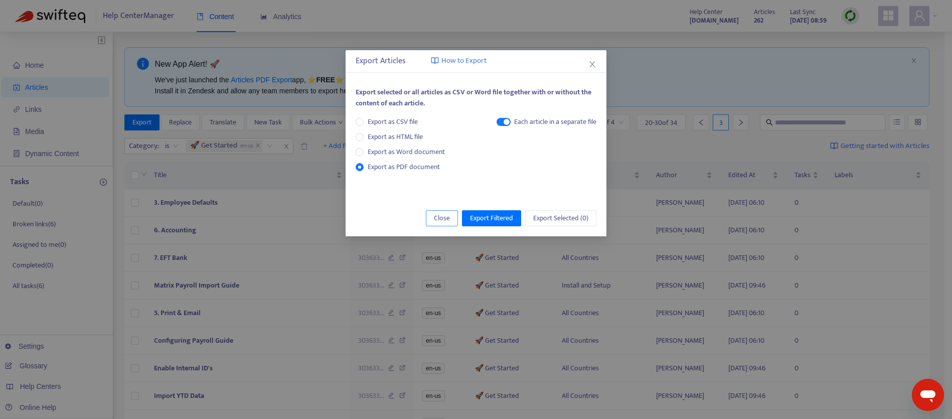
click at [448, 219] on span "Close" at bounding box center [442, 218] width 16 height 11
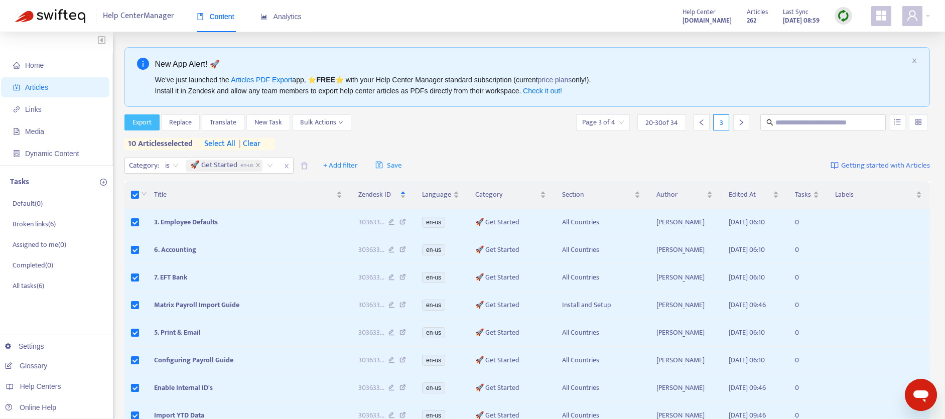
click at [148, 114] on button "Export" at bounding box center [141, 122] width 35 height 16
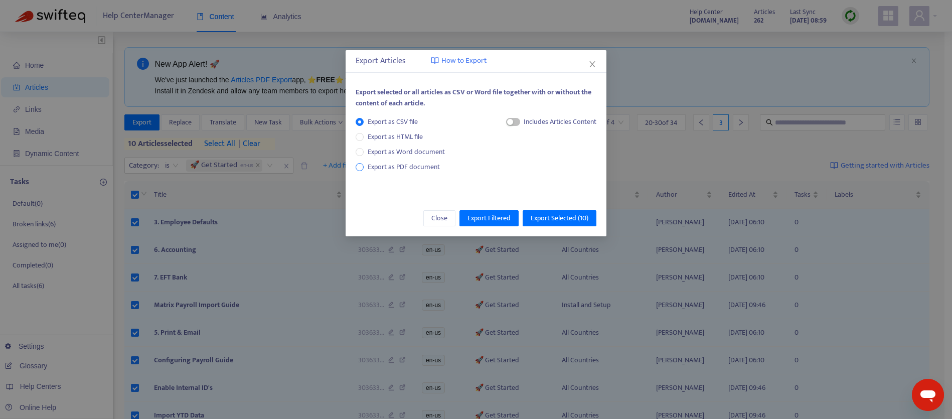
click at [383, 168] on span "Export as PDF document" at bounding box center [404, 167] width 72 height 12
click at [507, 123] on span "button" at bounding box center [504, 122] width 14 height 8
click at [550, 219] on span "Export Selected ( 10 )" at bounding box center [560, 218] width 58 height 11
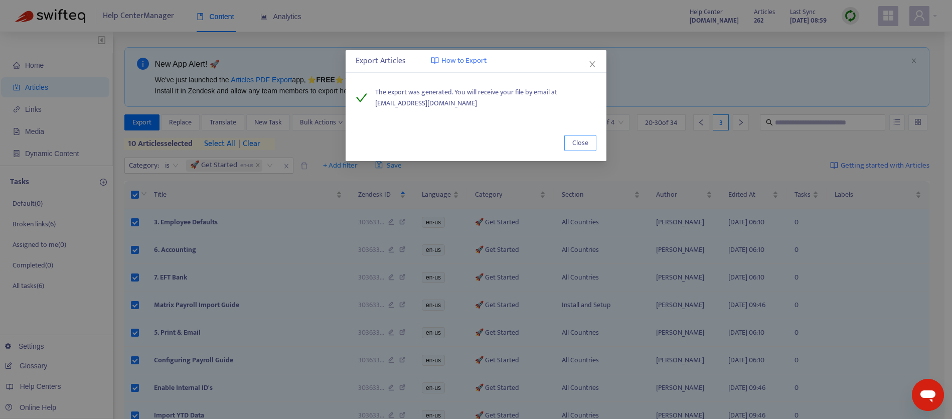
click at [589, 141] on button "Close" at bounding box center [581, 143] width 32 height 16
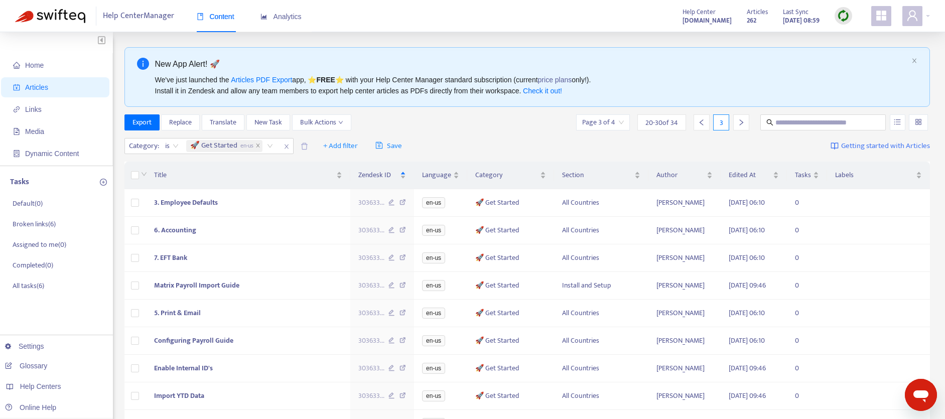
click at [744, 121] on icon "right" at bounding box center [741, 122] width 7 height 7
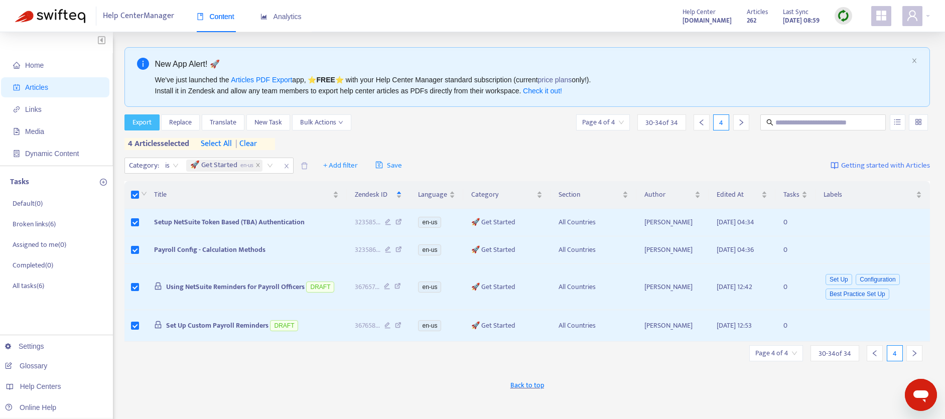
click at [133, 120] on span "Export" at bounding box center [141, 122] width 19 height 11
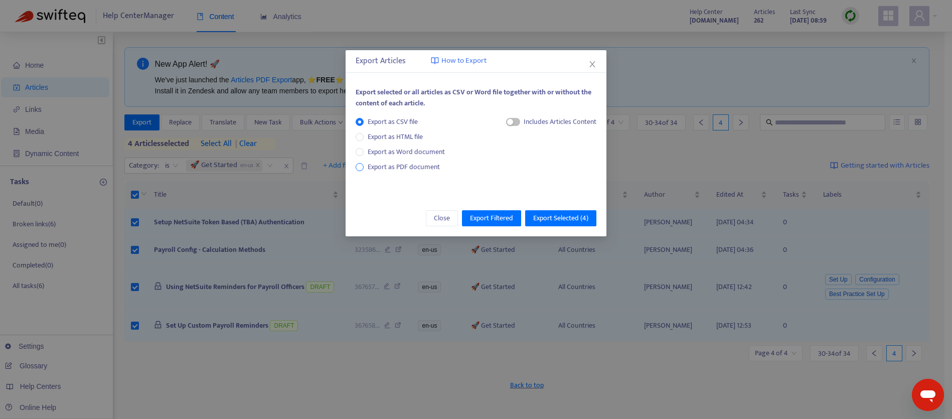
click at [392, 168] on span "Export as PDF document" at bounding box center [404, 167] width 72 height 12
click at [505, 122] on span "button" at bounding box center [504, 122] width 14 height 8
click at [567, 220] on span "Export Selected ( 4 )" at bounding box center [560, 218] width 55 height 11
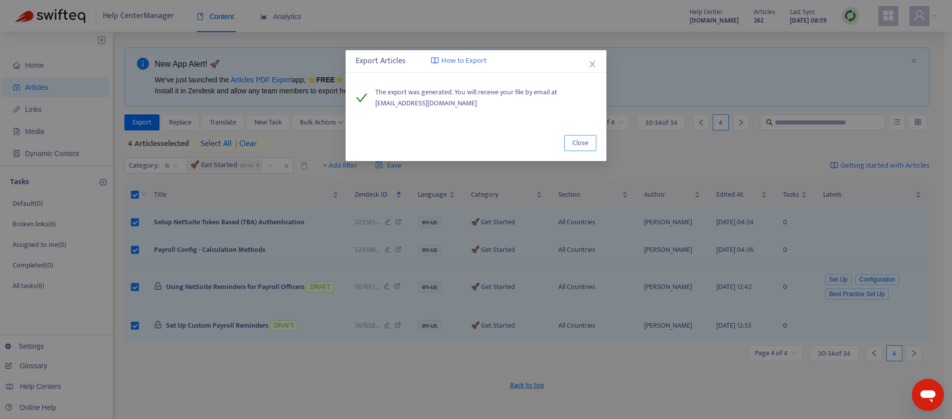
click at [572, 144] on button "Close" at bounding box center [581, 143] width 32 height 16
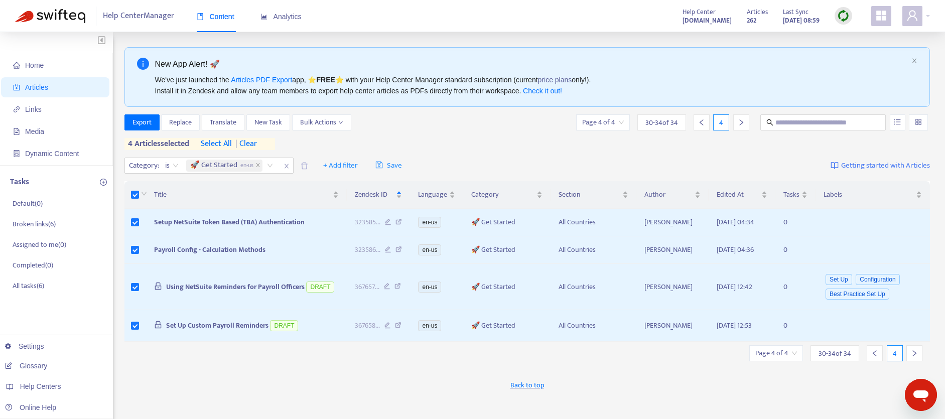
click at [249, 142] on span "| clear" at bounding box center [244, 144] width 25 height 12
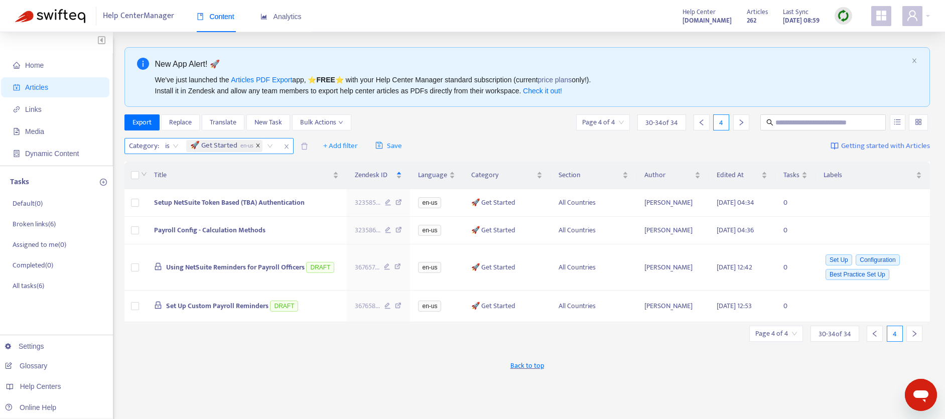
click at [260, 142] on span at bounding box center [257, 146] width 5 height 12
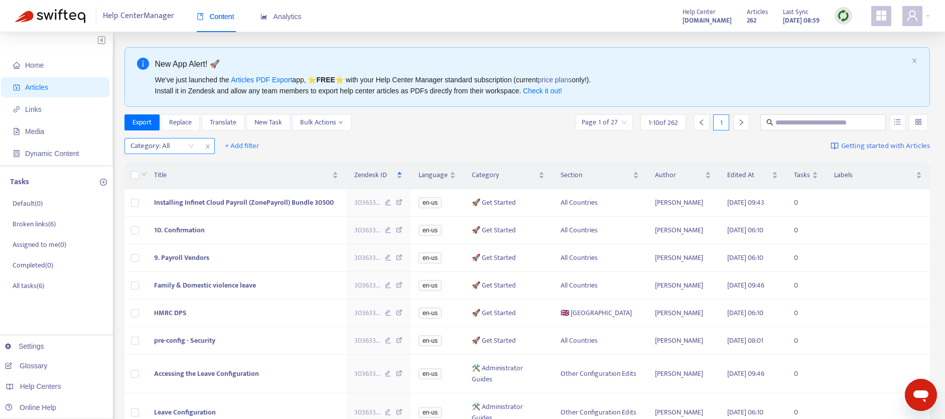
click at [189, 146] on div "Category: All" at bounding box center [162, 145] width 75 height 15
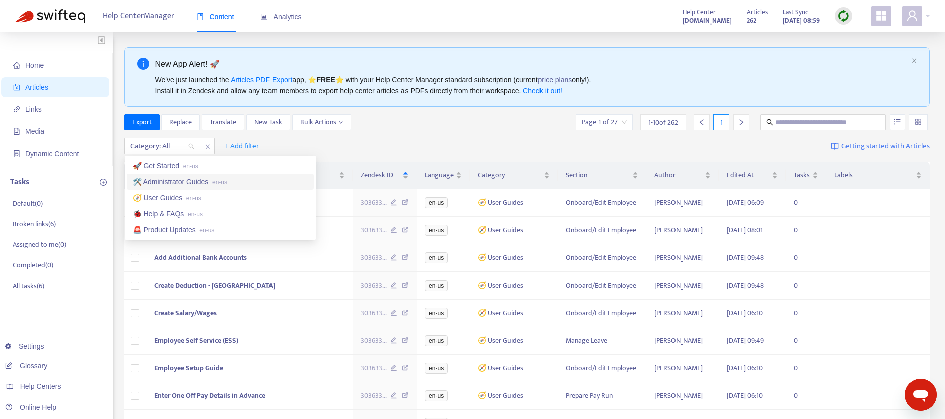
click at [172, 185] on div "🛠️ Administrator Guides en-us" at bounding box center [220, 181] width 175 height 11
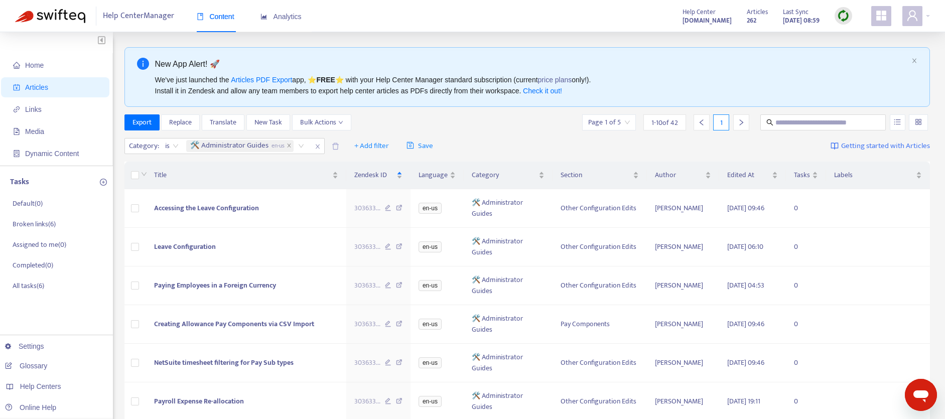
click at [451, 117] on div "Export Replace Translate New Task Bulk Actions Page 1 of 5 1 - 10 of 42 1" at bounding box center [527, 122] width 806 height 16
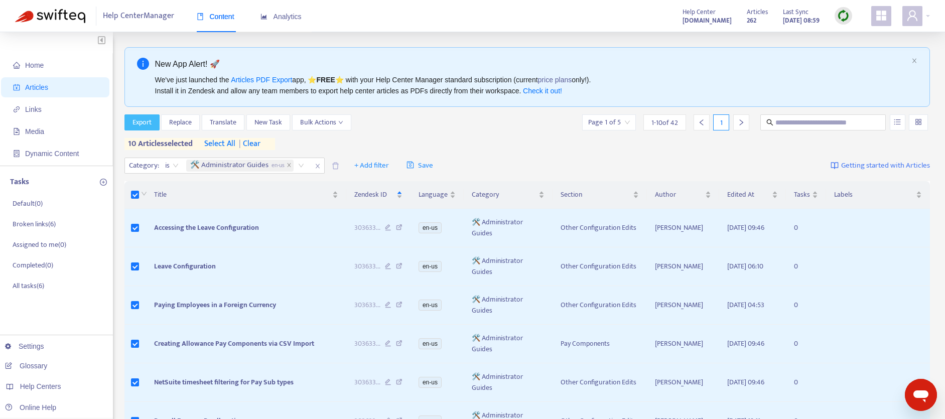
click at [130, 121] on button "Export" at bounding box center [141, 122] width 35 height 16
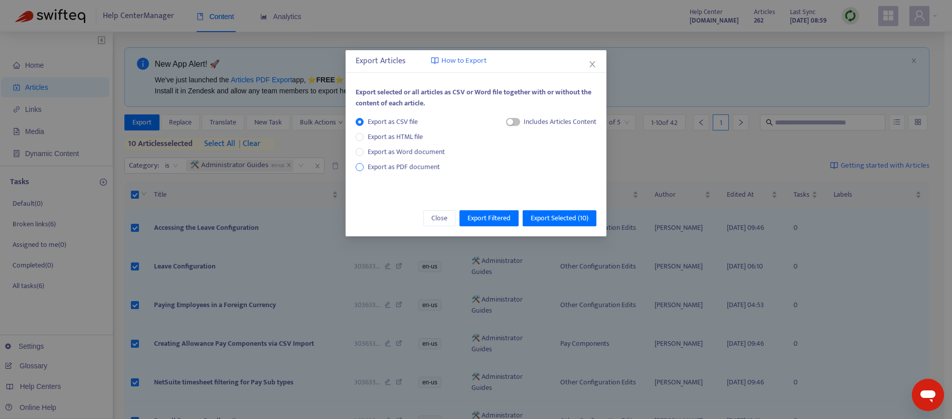
click at [402, 164] on span "Export as PDF document" at bounding box center [404, 167] width 72 height 12
click at [504, 122] on span "button" at bounding box center [504, 122] width 14 height 8
click at [577, 215] on span "Export Selected ( 10 )" at bounding box center [560, 218] width 58 height 11
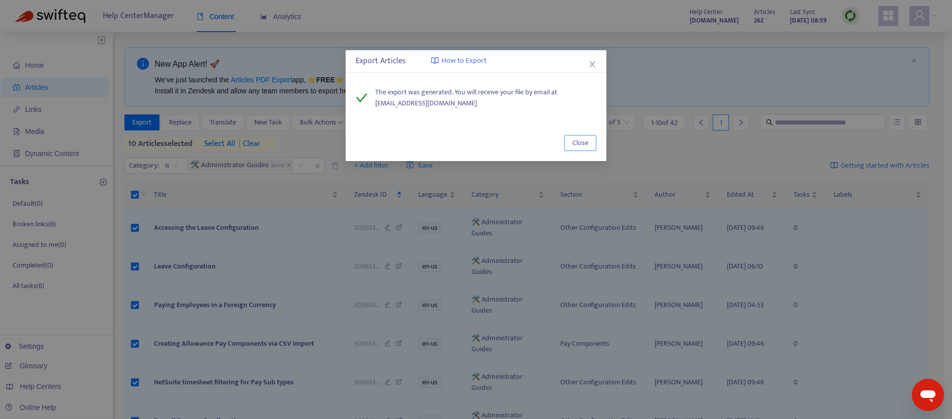
click at [582, 142] on span "Close" at bounding box center [581, 142] width 16 height 11
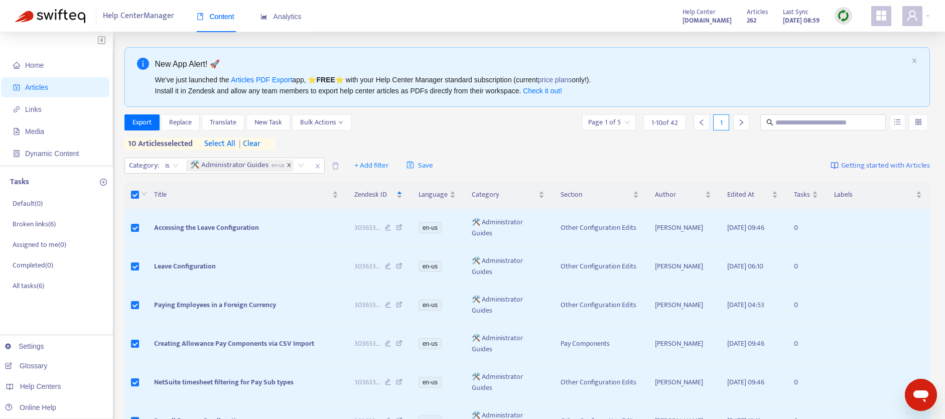
click at [289, 166] on icon "close" at bounding box center [290, 166] width 4 height 4
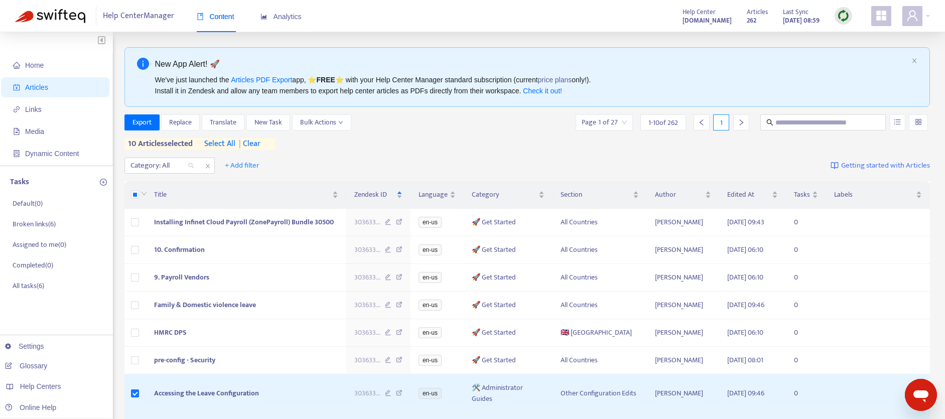
click at [176, 165] on div at bounding box center [157, 166] width 61 height 12
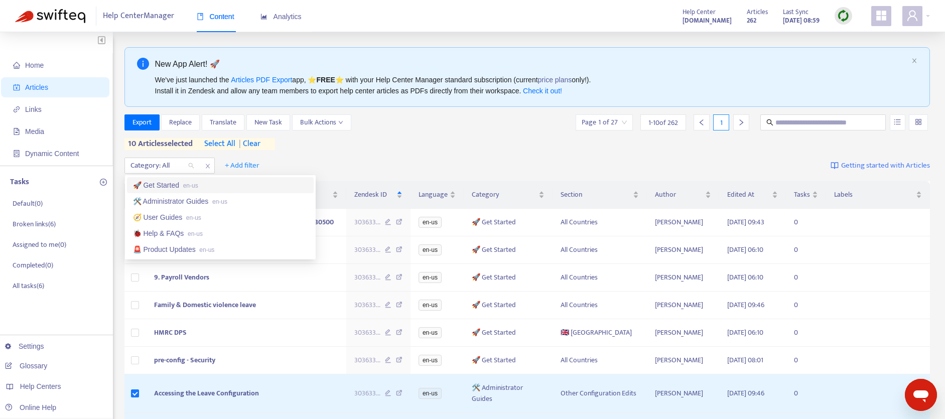
click at [179, 188] on div "🚀 Get Started en-us" at bounding box center [220, 185] width 175 height 11
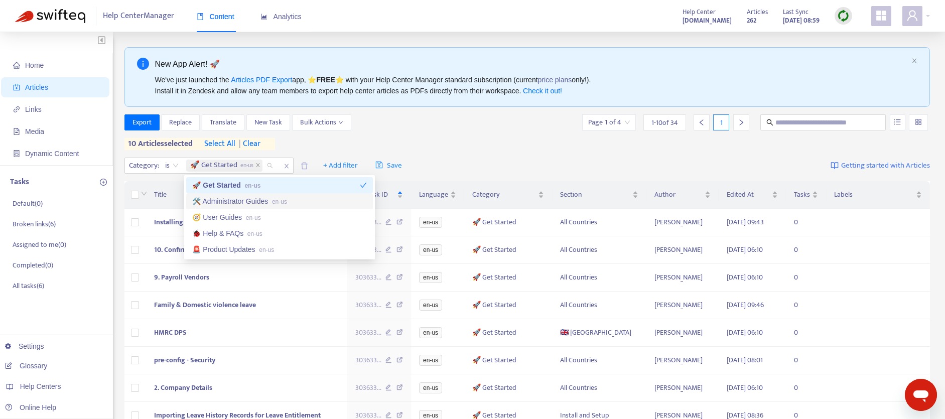
click at [221, 196] on div "🛠️ Administrator Guides en-us" at bounding box center [279, 201] width 175 height 11
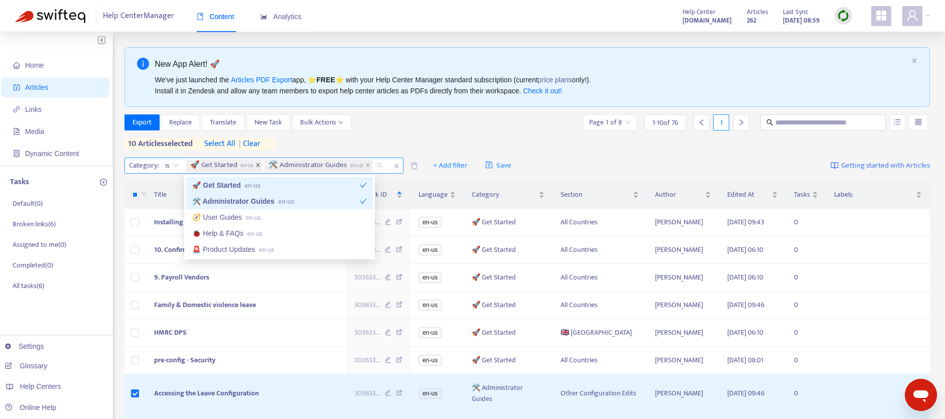
click at [259, 165] on icon "close" at bounding box center [257, 165] width 5 height 5
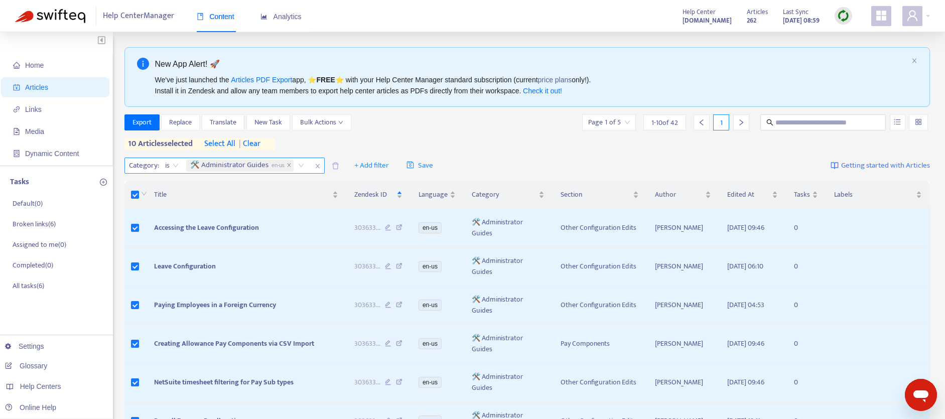
click at [381, 137] on div "Export Replace Translate New Task Bulk Actions Page 1 of 5 1 - 10 of 42 1 10 ar…" at bounding box center [527, 132] width 806 height 36
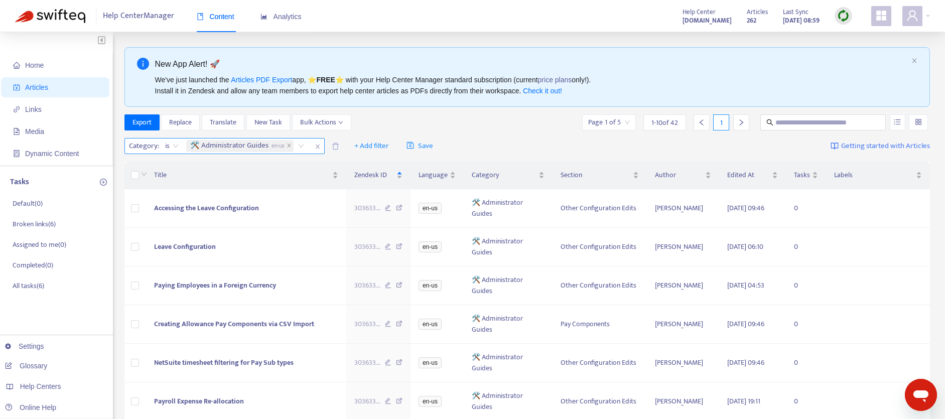
click at [740, 120] on icon "right" at bounding box center [741, 122] width 7 height 7
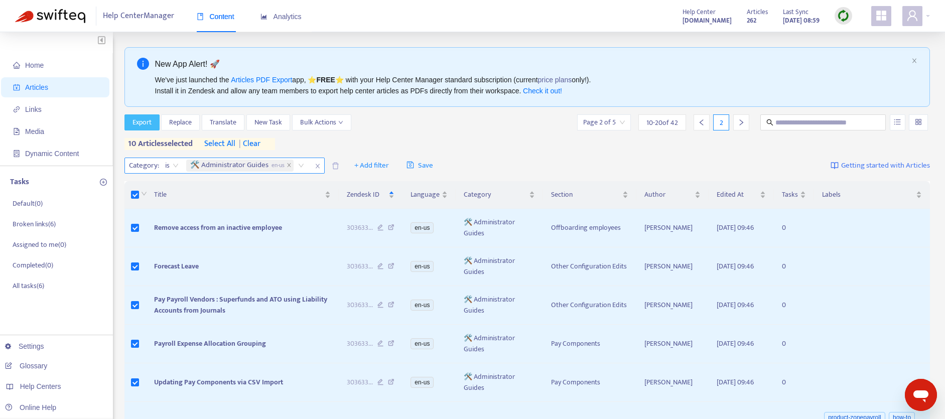
click at [149, 124] on span "Export" at bounding box center [141, 122] width 19 height 11
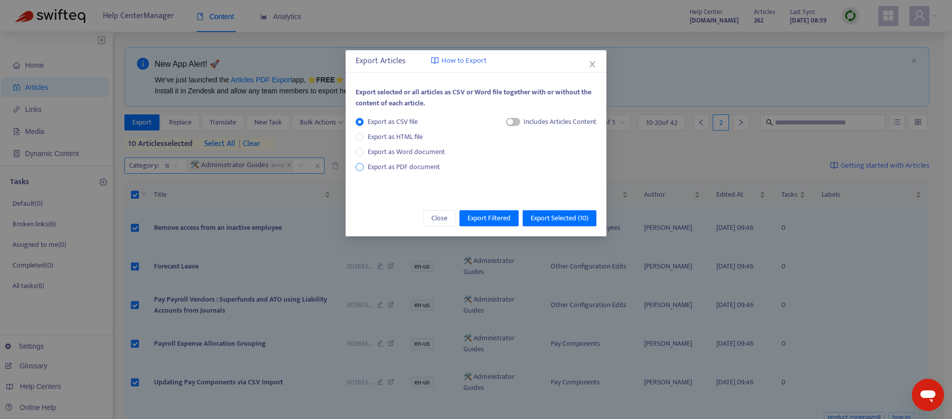
click at [391, 169] on span "Export as PDF document" at bounding box center [404, 167] width 72 height 12
click at [506, 121] on span "button" at bounding box center [504, 122] width 14 height 8
click at [547, 213] on span "Export Selected ( 10 )" at bounding box center [560, 218] width 58 height 11
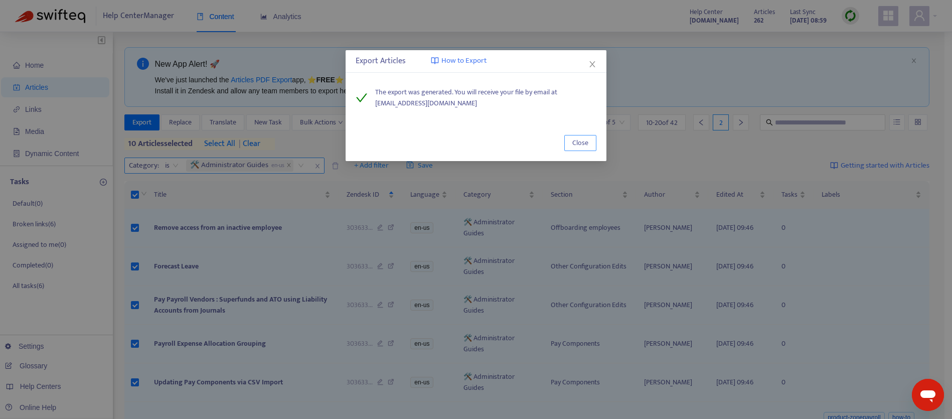
click at [578, 147] on span "Close" at bounding box center [581, 142] width 16 height 11
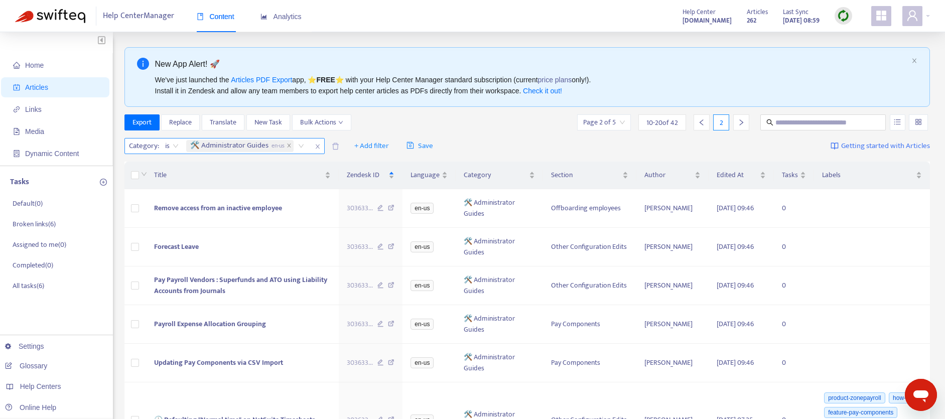
click at [738, 123] on icon "right" at bounding box center [741, 122] width 7 height 7
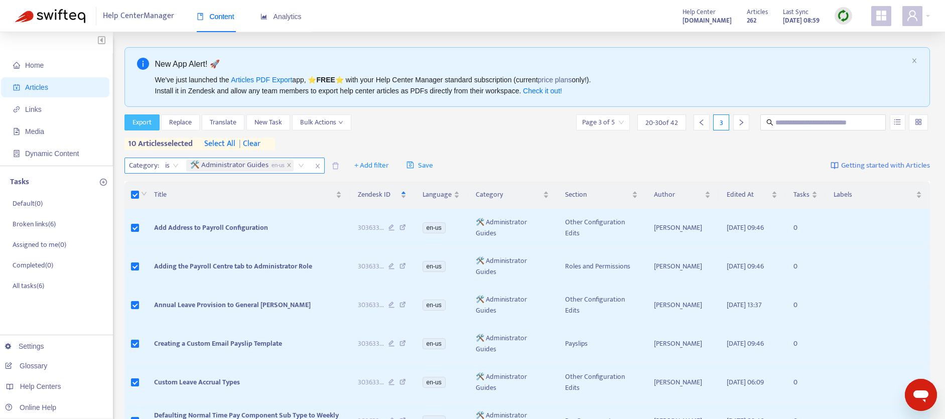
click at [137, 124] on span "Export" at bounding box center [141, 122] width 19 height 11
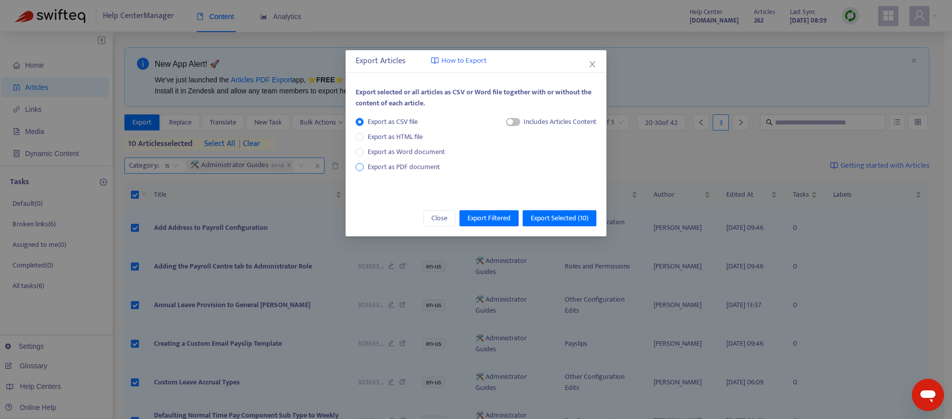
click at [427, 167] on span "Export as PDF document" at bounding box center [404, 167] width 72 height 12
click at [506, 125] on span "button" at bounding box center [504, 122] width 14 height 8
click at [543, 215] on span "Export Selected ( 10 )" at bounding box center [560, 218] width 58 height 11
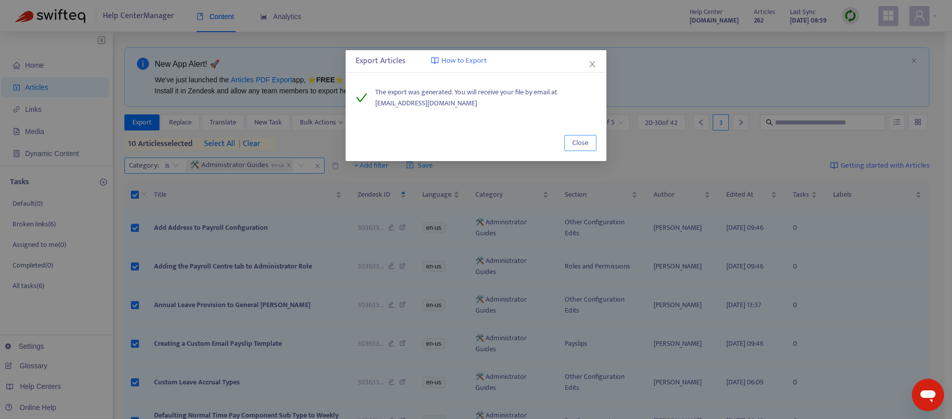
click at [582, 142] on span "Close" at bounding box center [581, 142] width 16 height 11
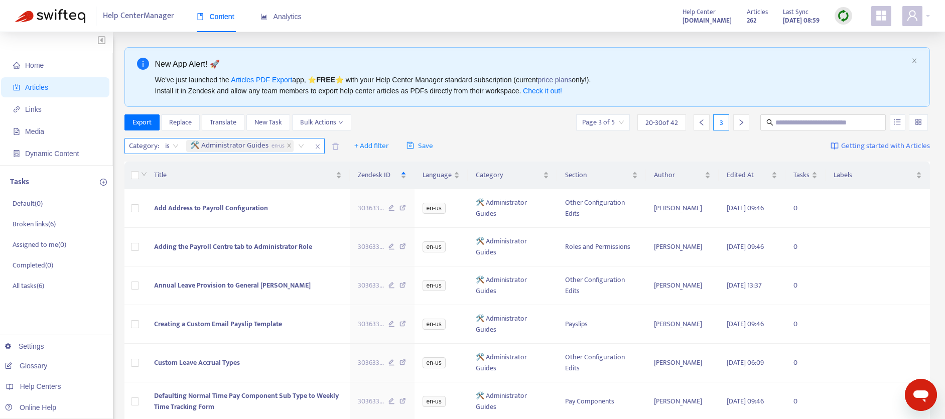
click at [742, 118] on div at bounding box center [741, 122] width 16 height 16
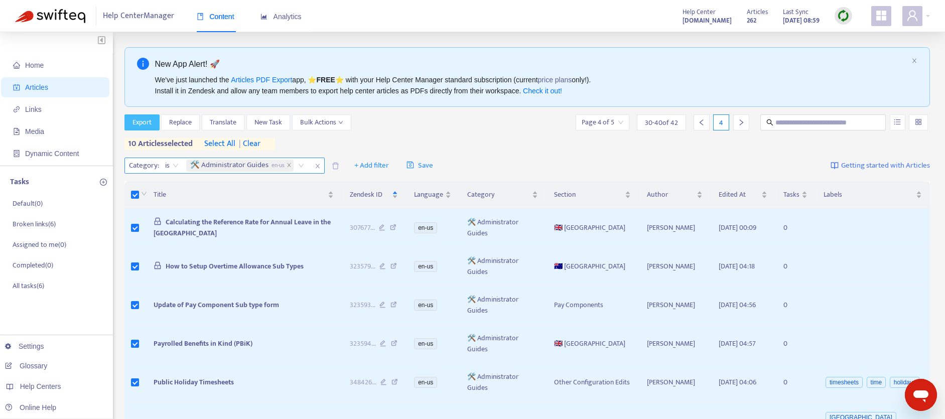
click at [141, 119] on span "Export" at bounding box center [141, 122] width 19 height 11
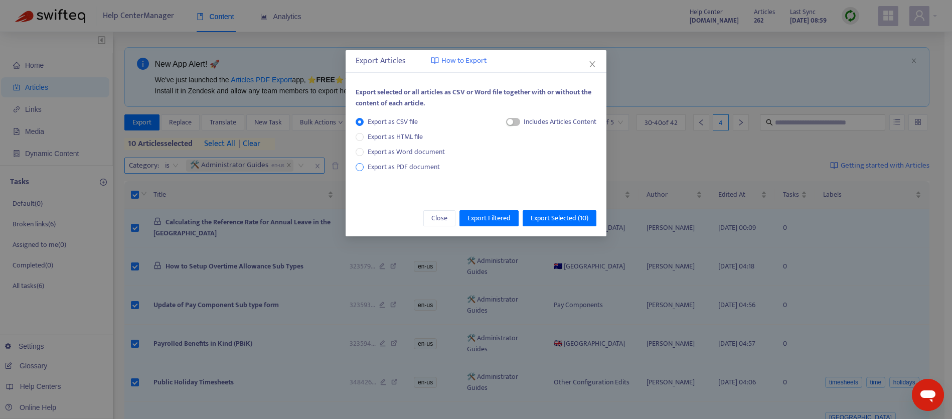
click at [390, 172] on span "Export as PDF document" at bounding box center [404, 167] width 72 height 12
click at [510, 119] on div "Each article in a separate file" at bounding box center [547, 123] width 100 height 15
click at [507, 120] on span "button" at bounding box center [504, 122] width 14 height 8
click at [553, 213] on span "Export Selected ( 10 )" at bounding box center [560, 218] width 58 height 11
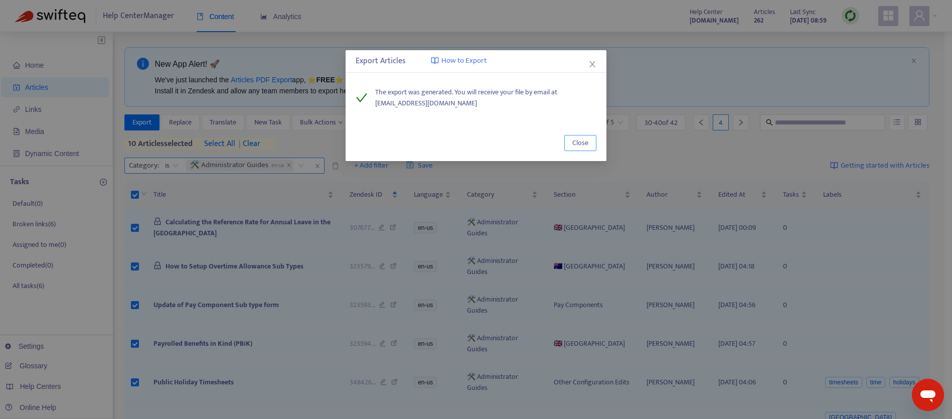
click at [569, 141] on button "Close" at bounding box center [581, 143] width 32 height 16
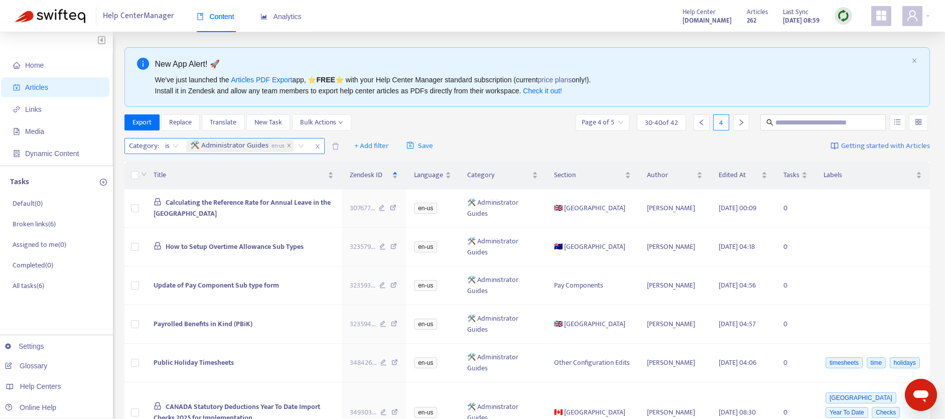
click at [745, 125] on div at bounding box center [741, 122] width 16 height 16
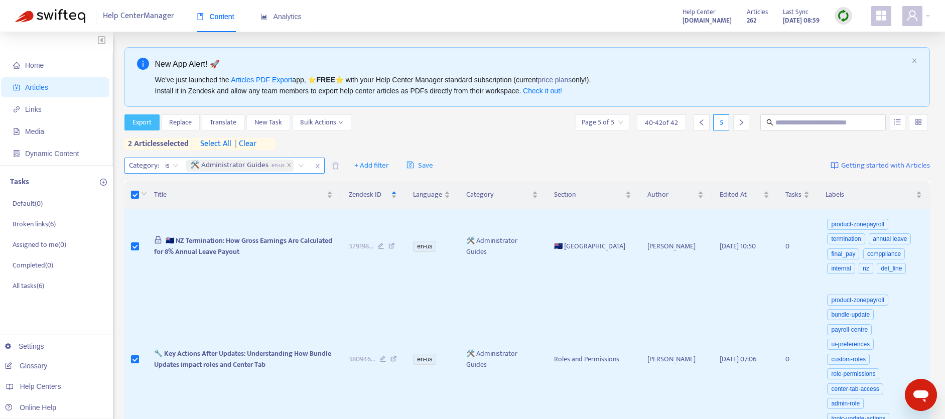
click at [145, 123] on span "Export" at bounding box center [141, 122] width 19 height 11
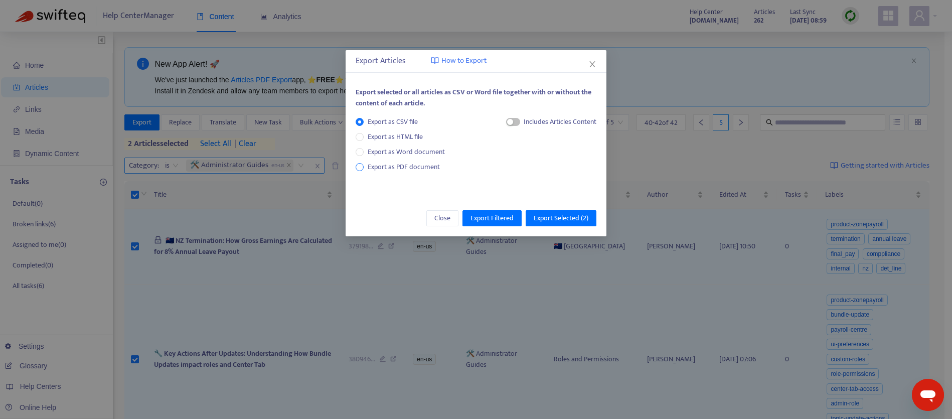
click at [412, 170] on span "Export as PDF document" at bounding box center [404, 167] width 72 height 12
click at [500, 123] on div "button" at bounding box center [501, 122] width 6 height 6
click at [554, 217] on span "Export Selected ( 2 )" at bounding box center [561, 218] width 55 height 11
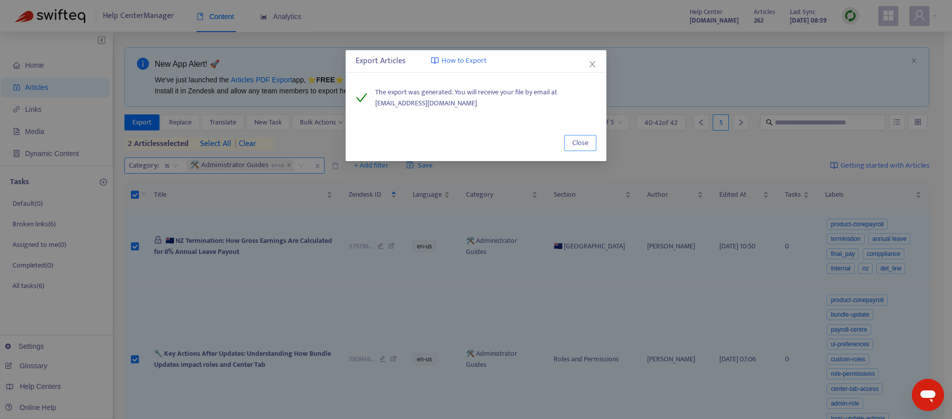
click at [575, 142] on span "Close" at bounding box center [581, 142] width 16 height 11
